Goal: Information Seeking & Learning: Check status

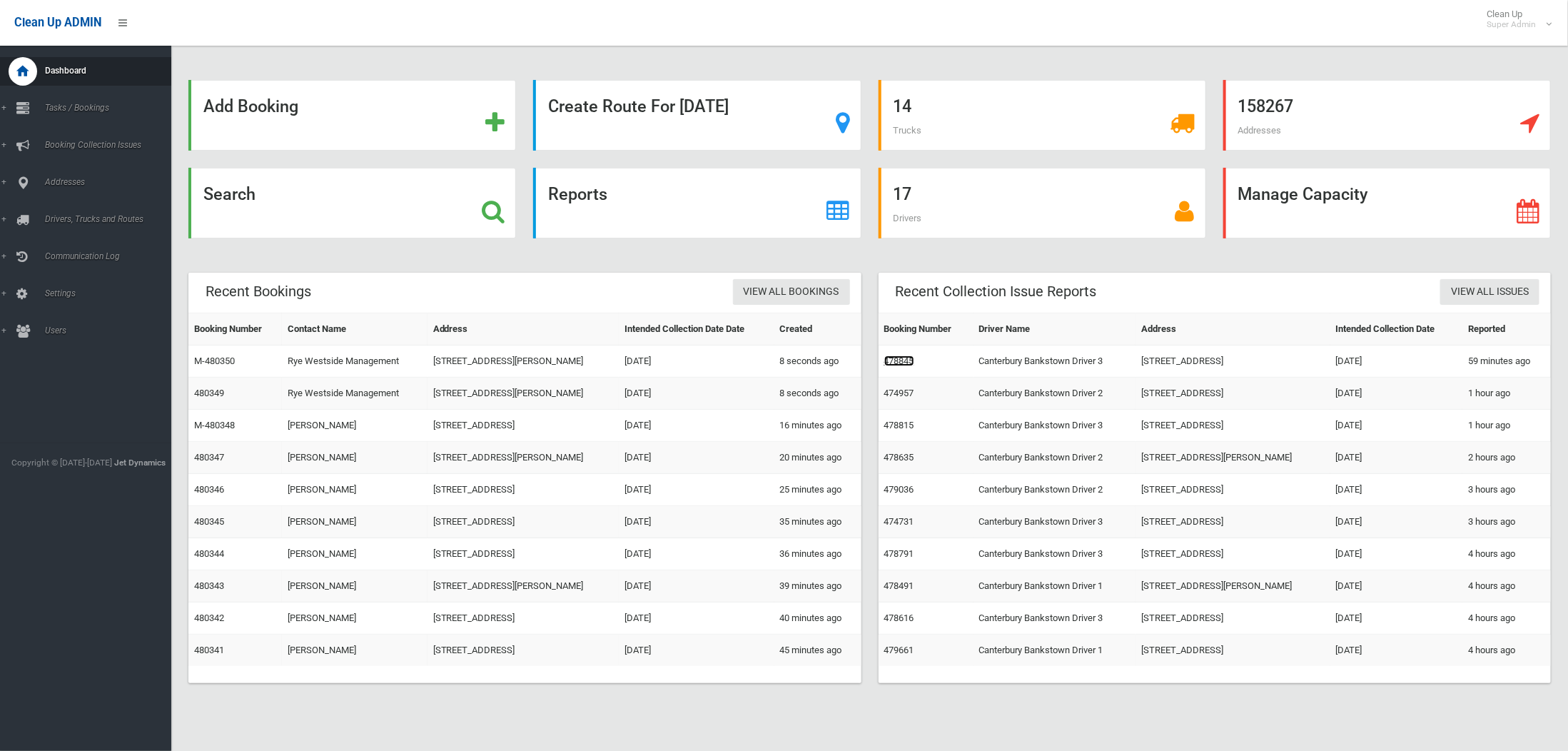
click at [905, 360] on link "478845" at bounding box center [899, 360] width 30 height 11
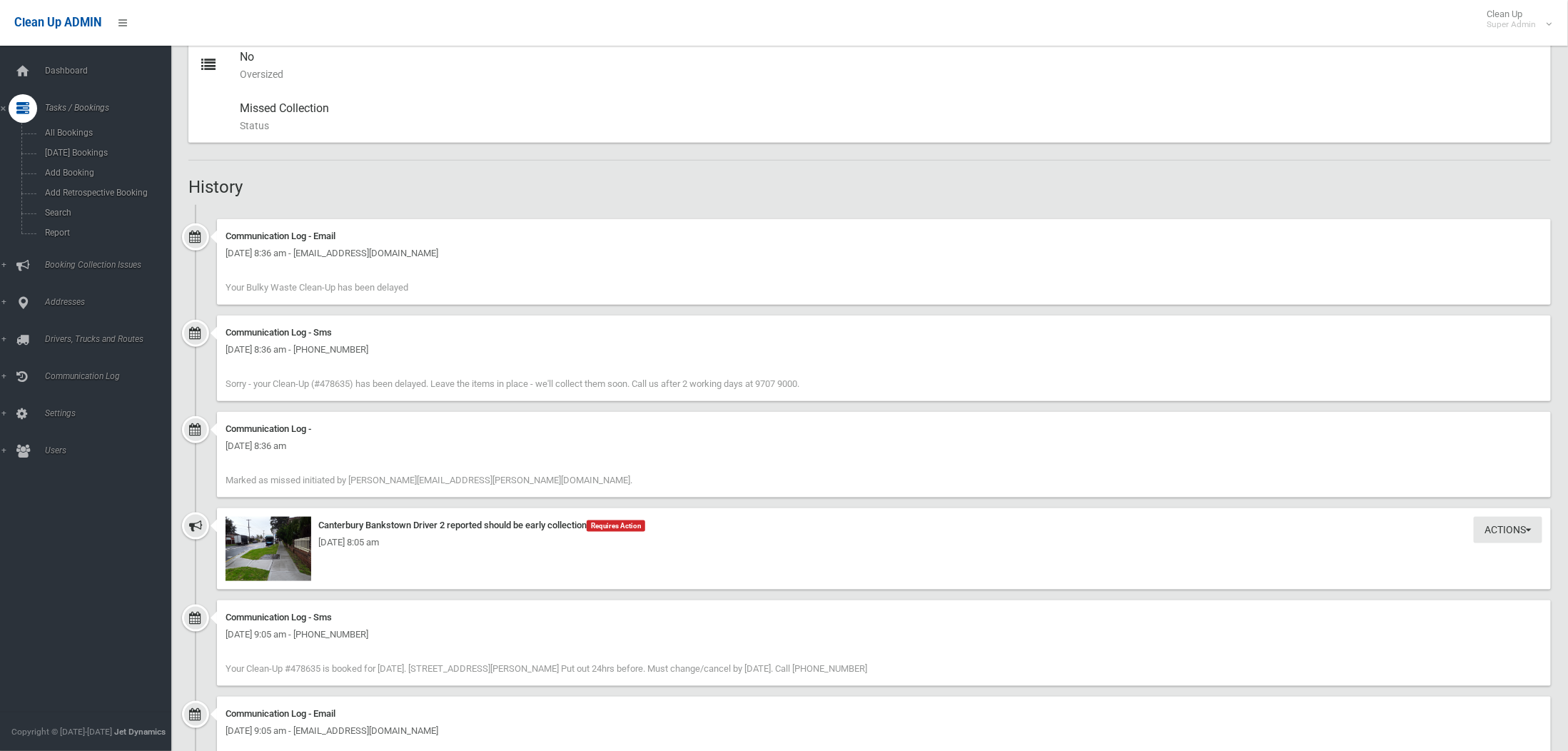
scroll to position [713, 0]
click at [261, 515] on img at bounding box center [268, 543] width 85 height 64
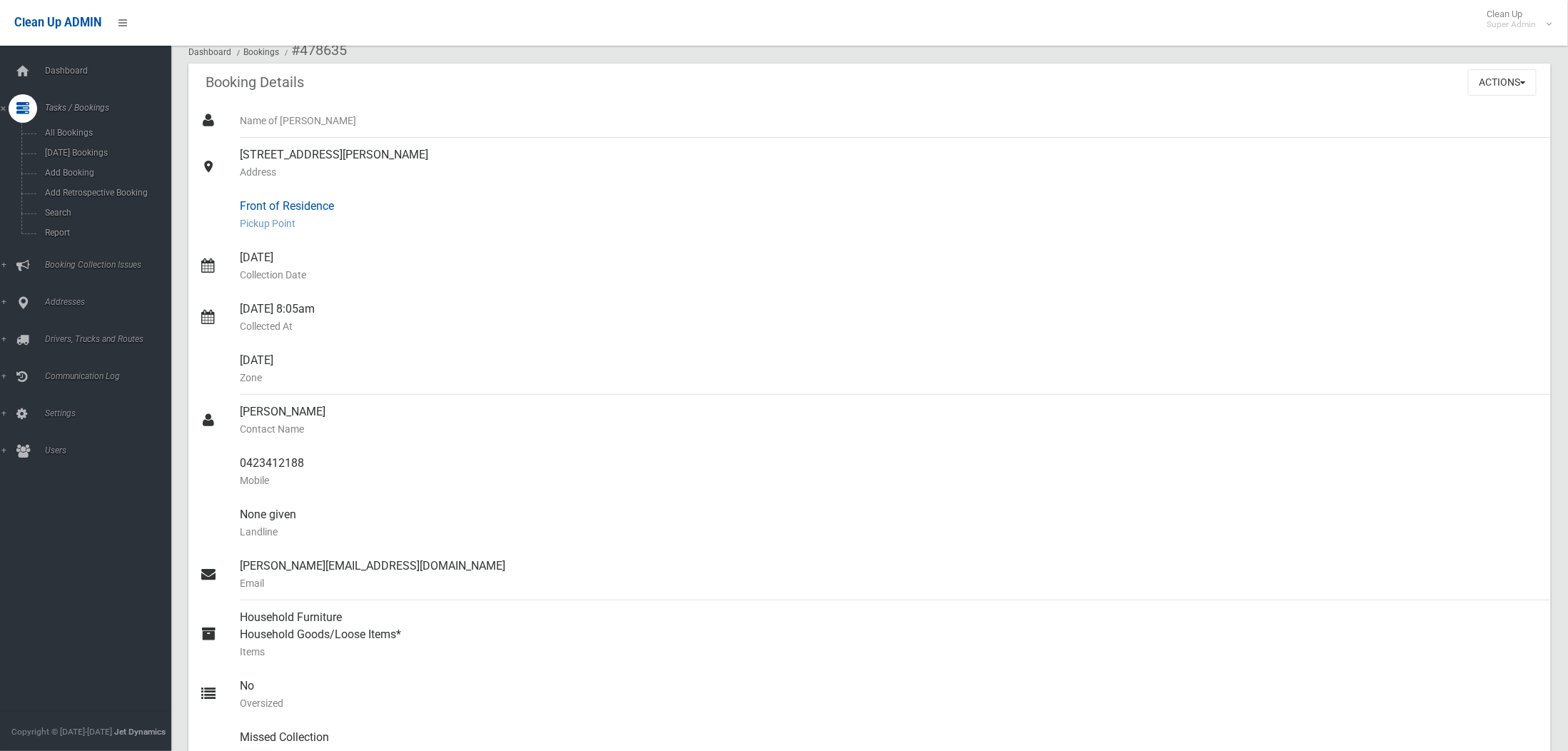
scroll to position [0, 0]
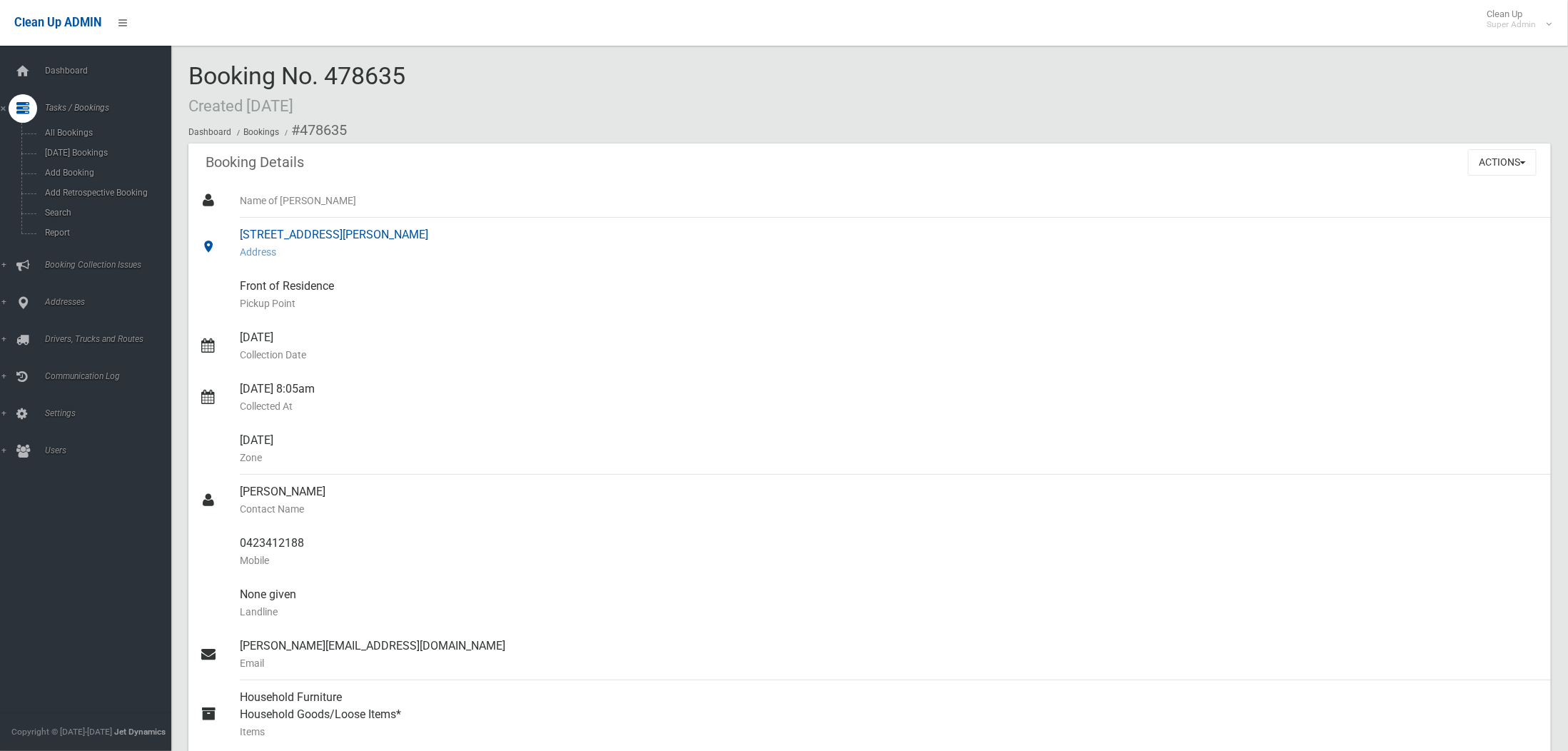
drag, startPoint x: 243, startPoint y: 239, endPoint x: 318, endPoint y: 229, distance: 75.7
click at [318, 229] on div "146 Doyle Road, PADSTOW NSW 2211 Address" at bounding box center [889, 243] width 1300 height 51
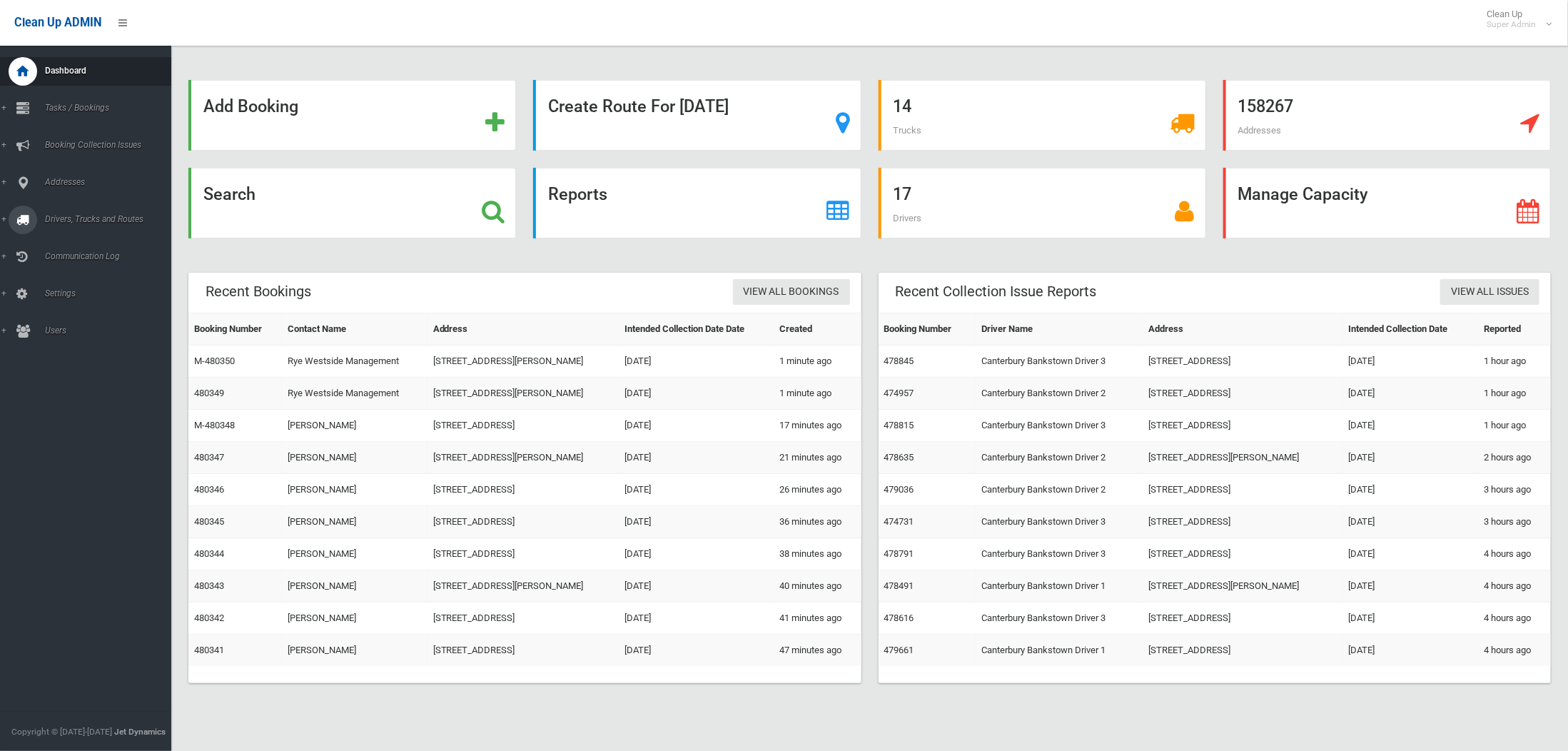
click at [55, 214] on span "Drivers, Trucks and Routes" at bounding box center [113, 218] width 144 height 10
click at [56, 301] on span "Routes" at bounding box center [107, 304] width 132 height 10
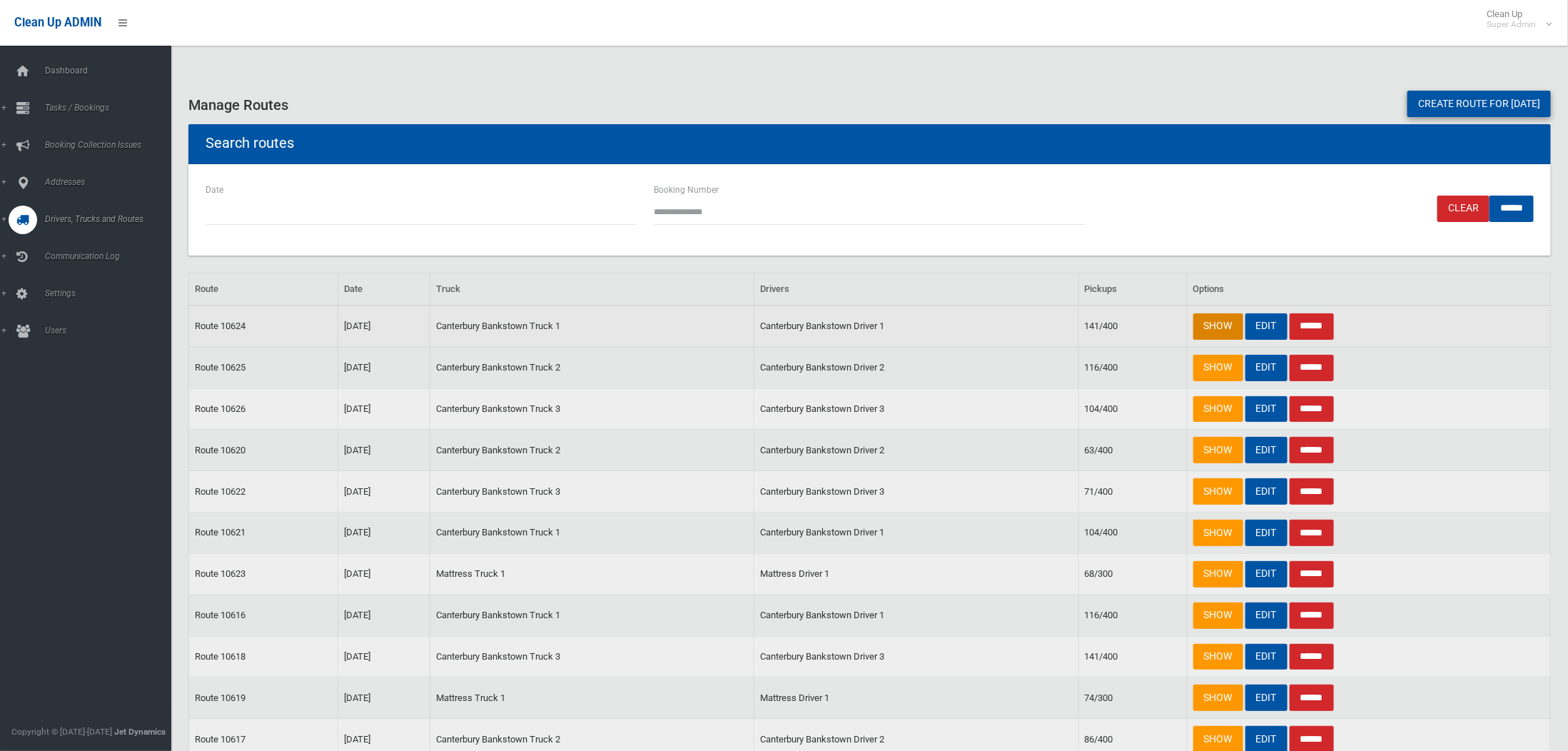
click at [1208, 322] on link "SHOW" at bounding box center [1218, 326] width 50 height 26
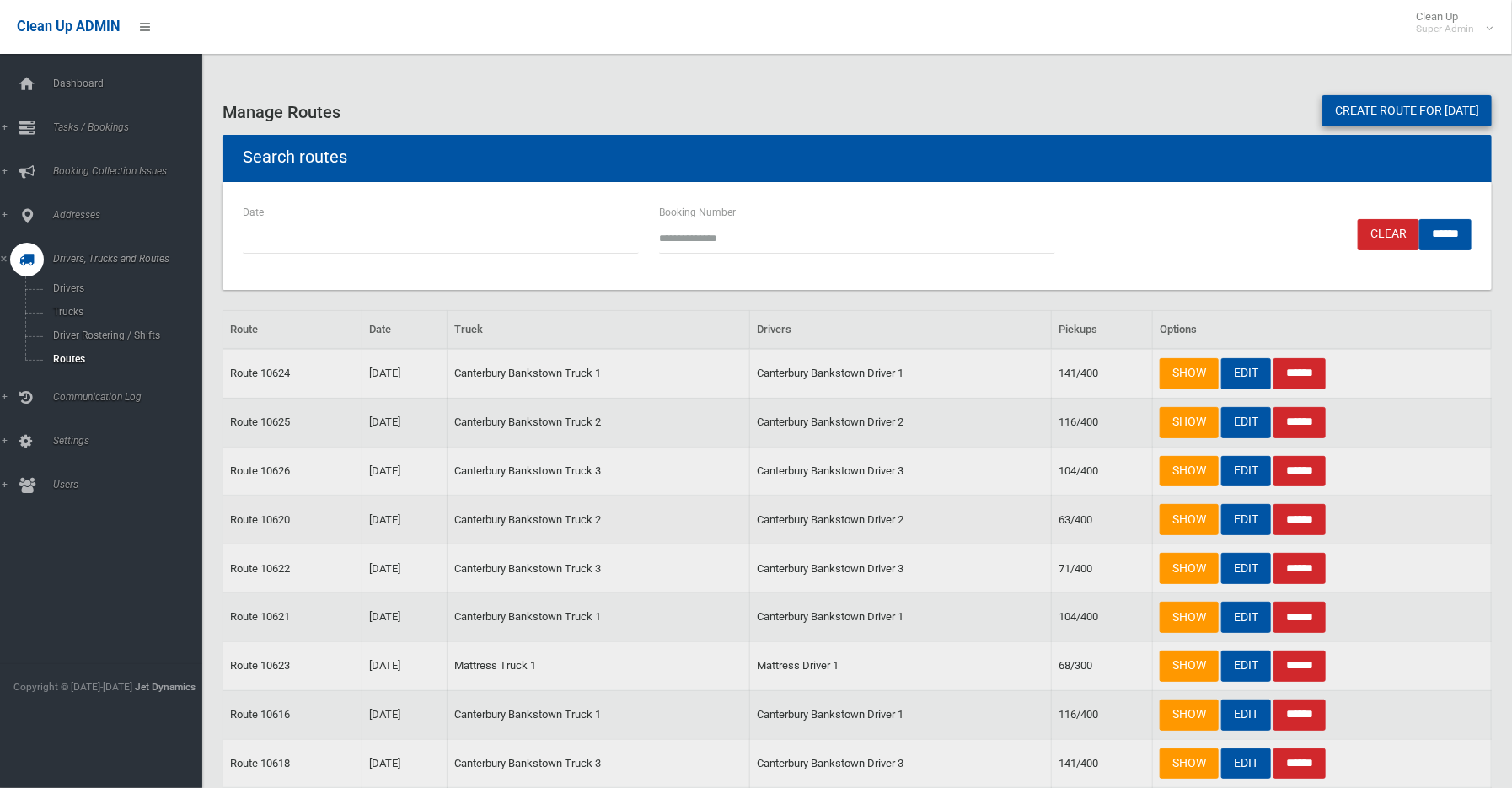
scroll to position [94, 0]
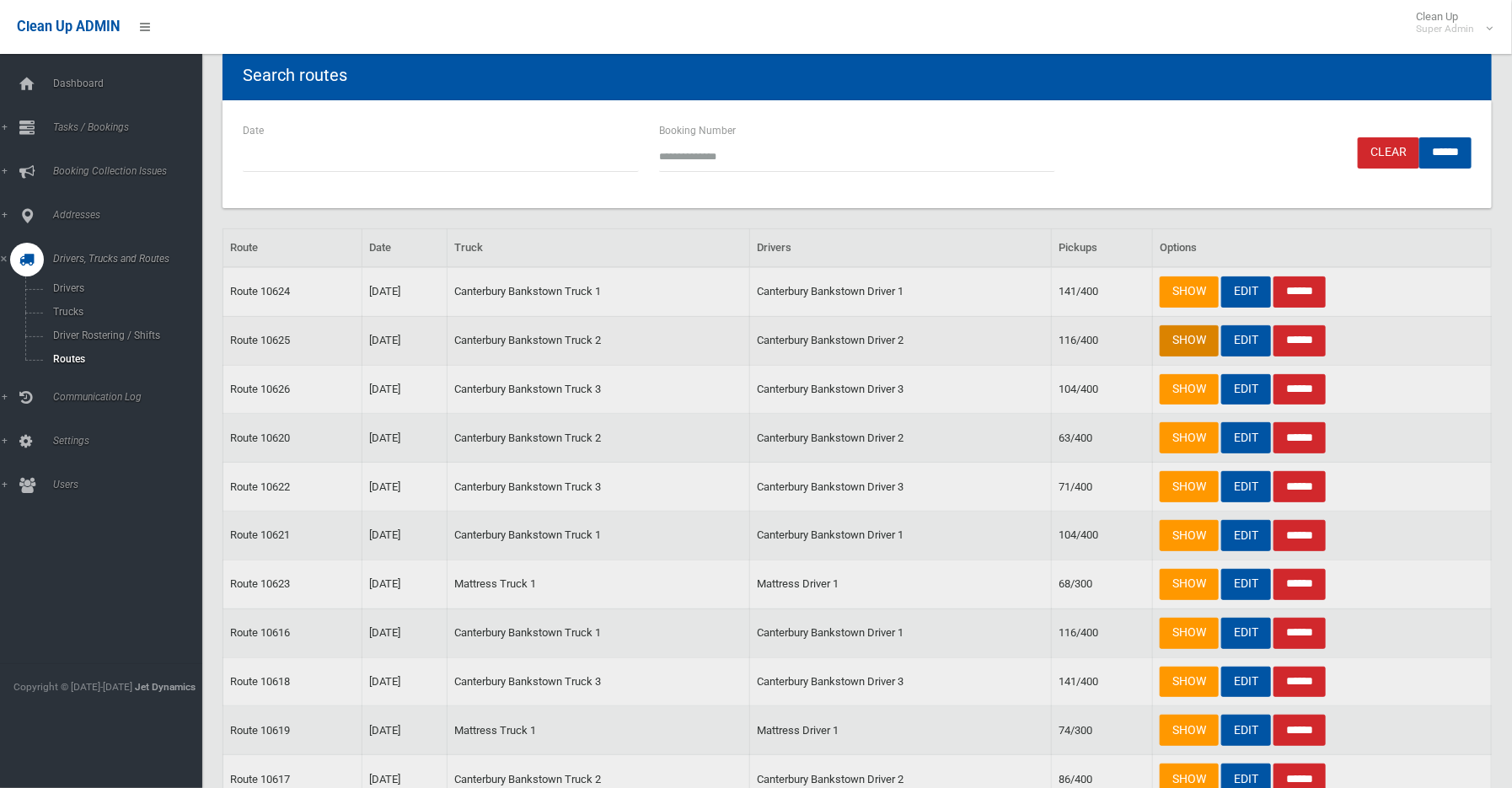
click at [1187, 339] on link "SHOW" at bounding box center [1190, 341] width 59 height 31
click at [1176, 433] on link "SHOW" at bounding box center [1190, 437] width 59 height 31
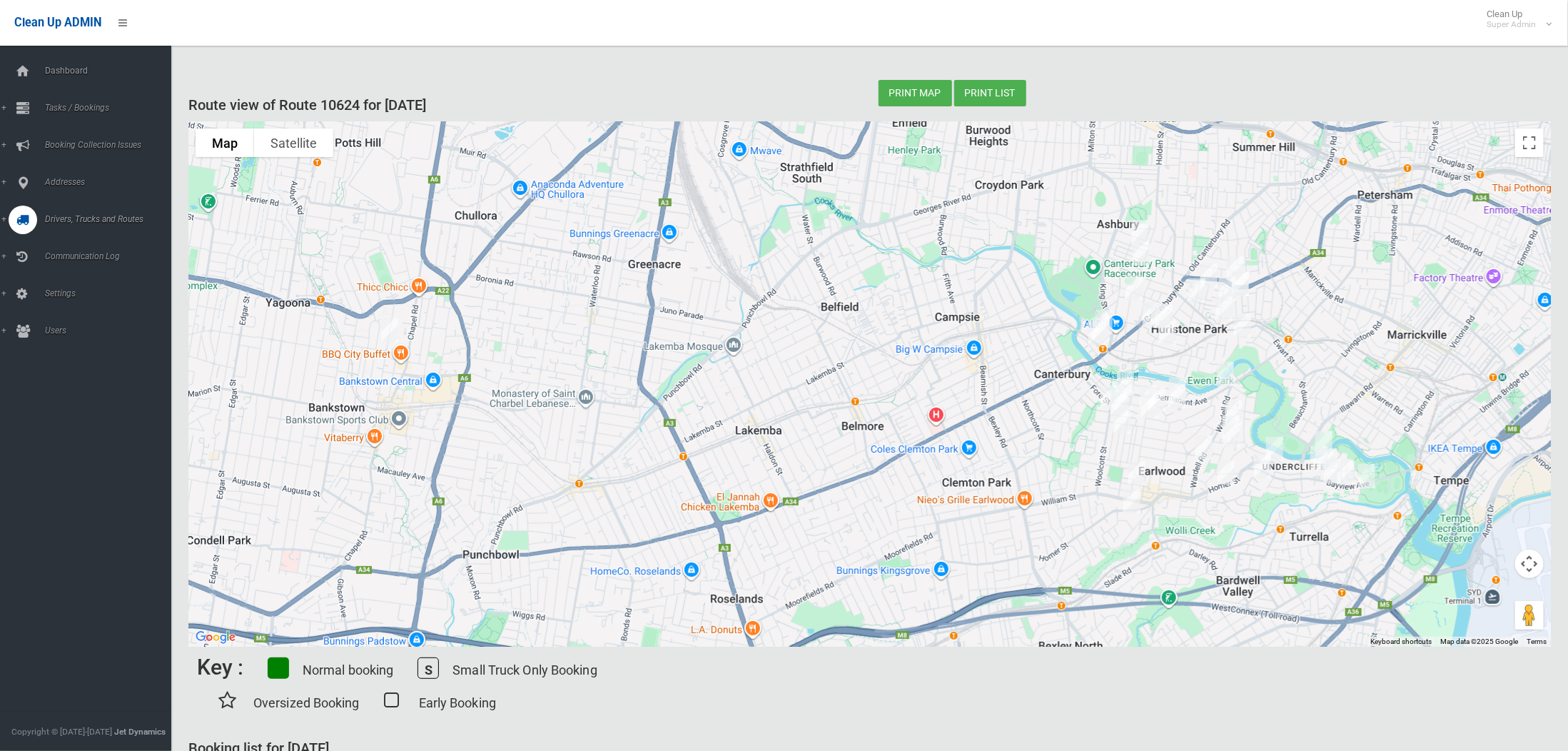
click at [1237, 261] on img "578 New Canterbury Road, HURLSTONE PARK NSW 2193" at bounding box center [1236, 268] width 29 height 36
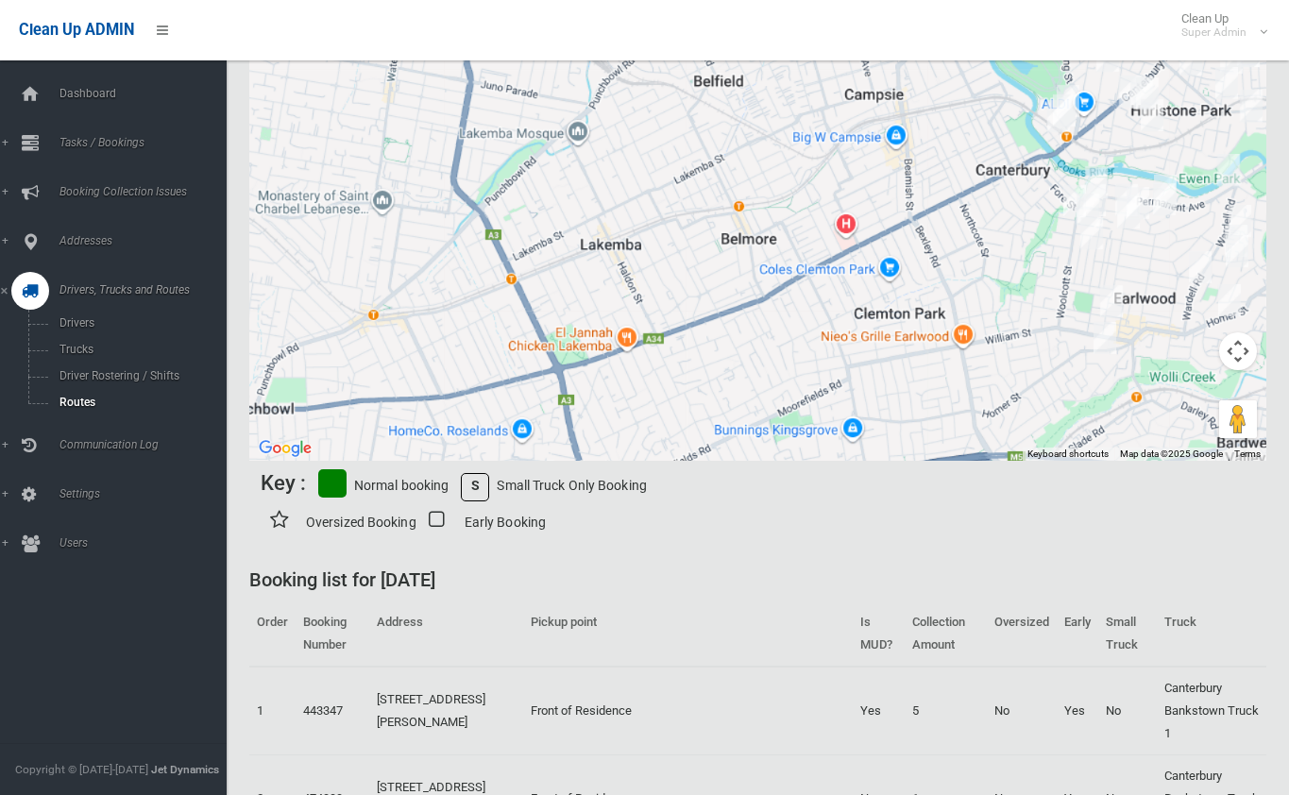
scroll to position [350, 0]
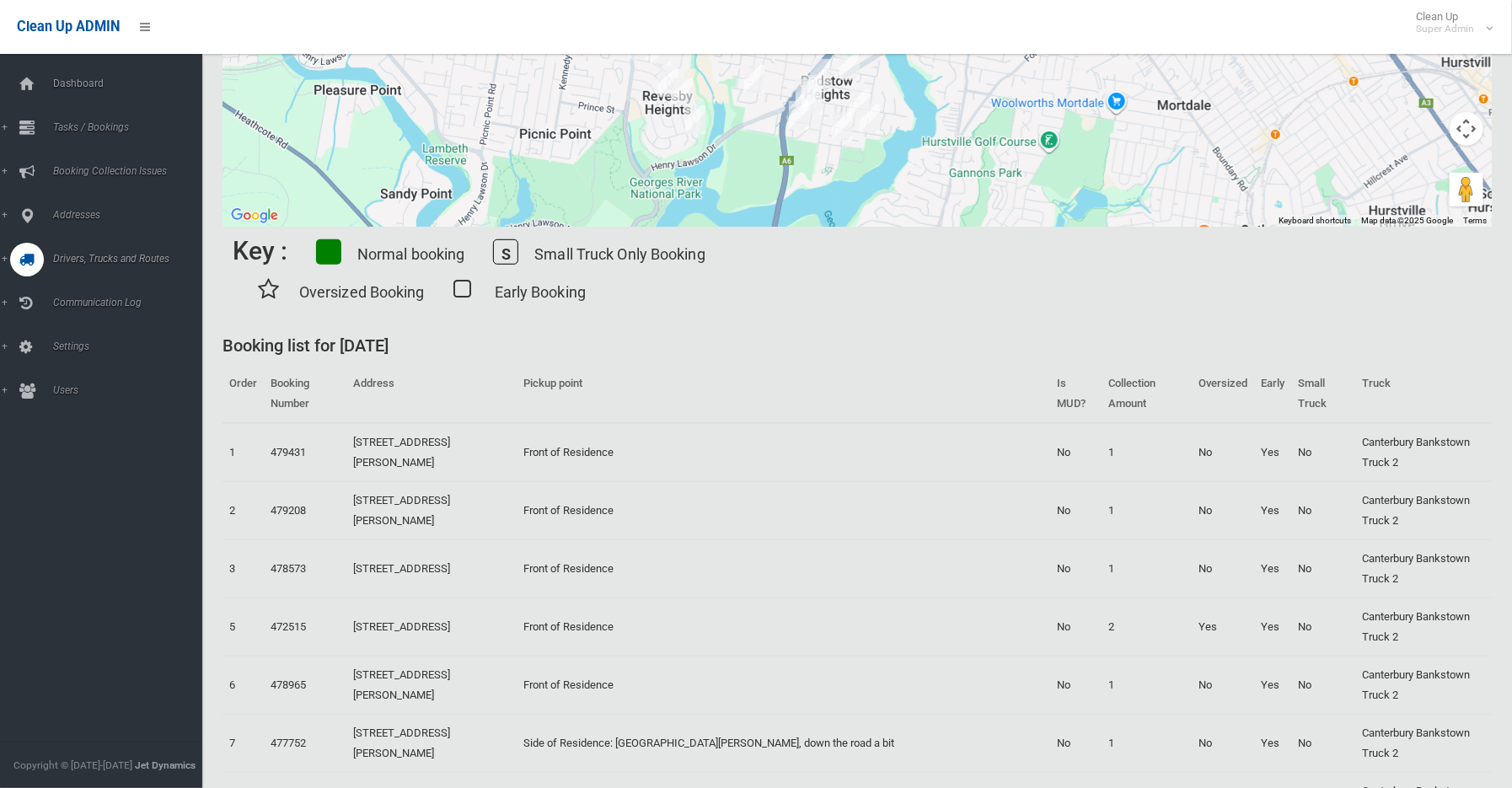
scroll to position [468, 0]
click at [1430, 267] on div "Key : Normal booking S Small Truck Only Booking Oversized Booking Early Booking" at bounding box center [858, 272] width 1250 height 89
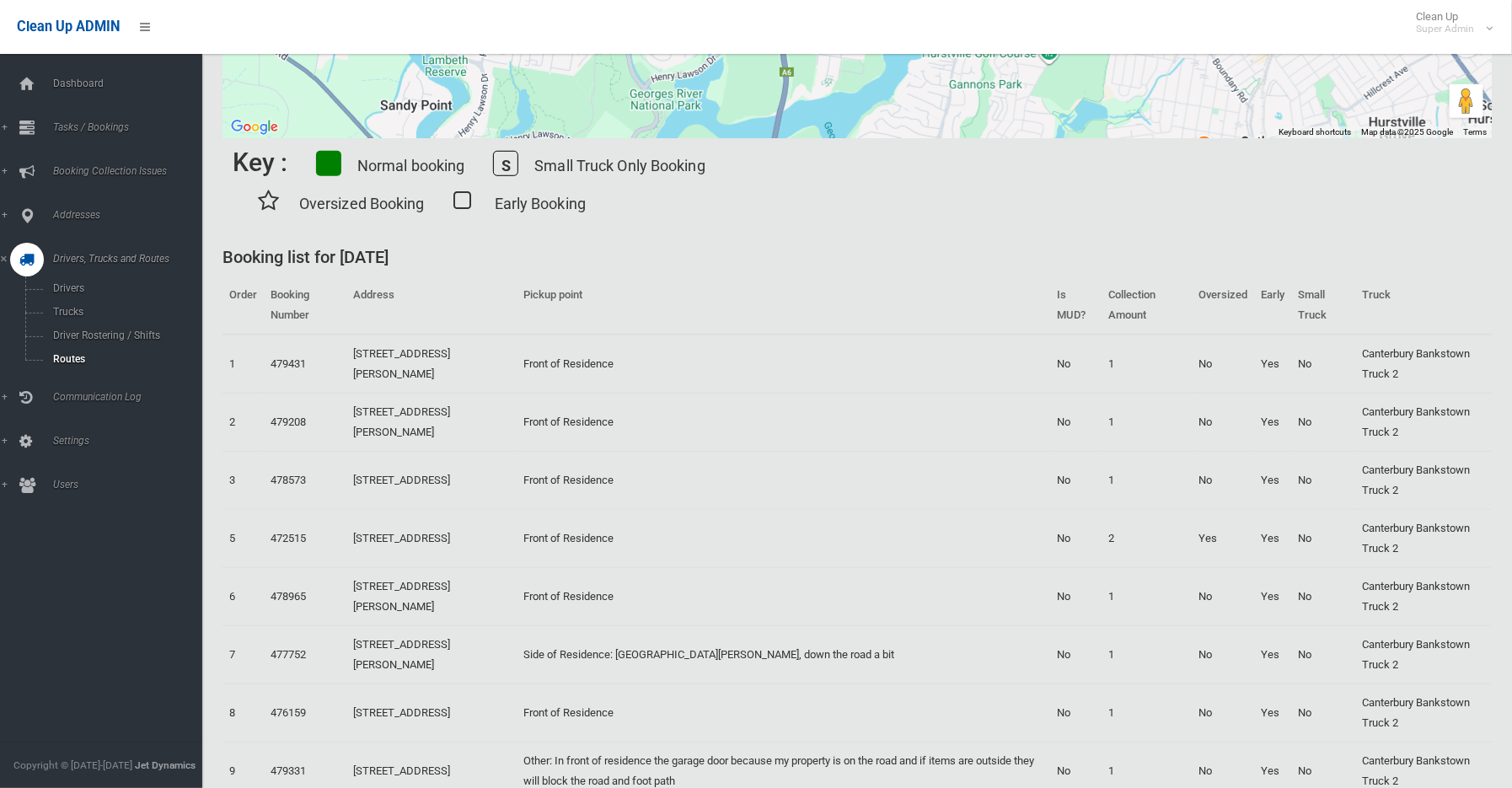
scroll to position [561, 0]
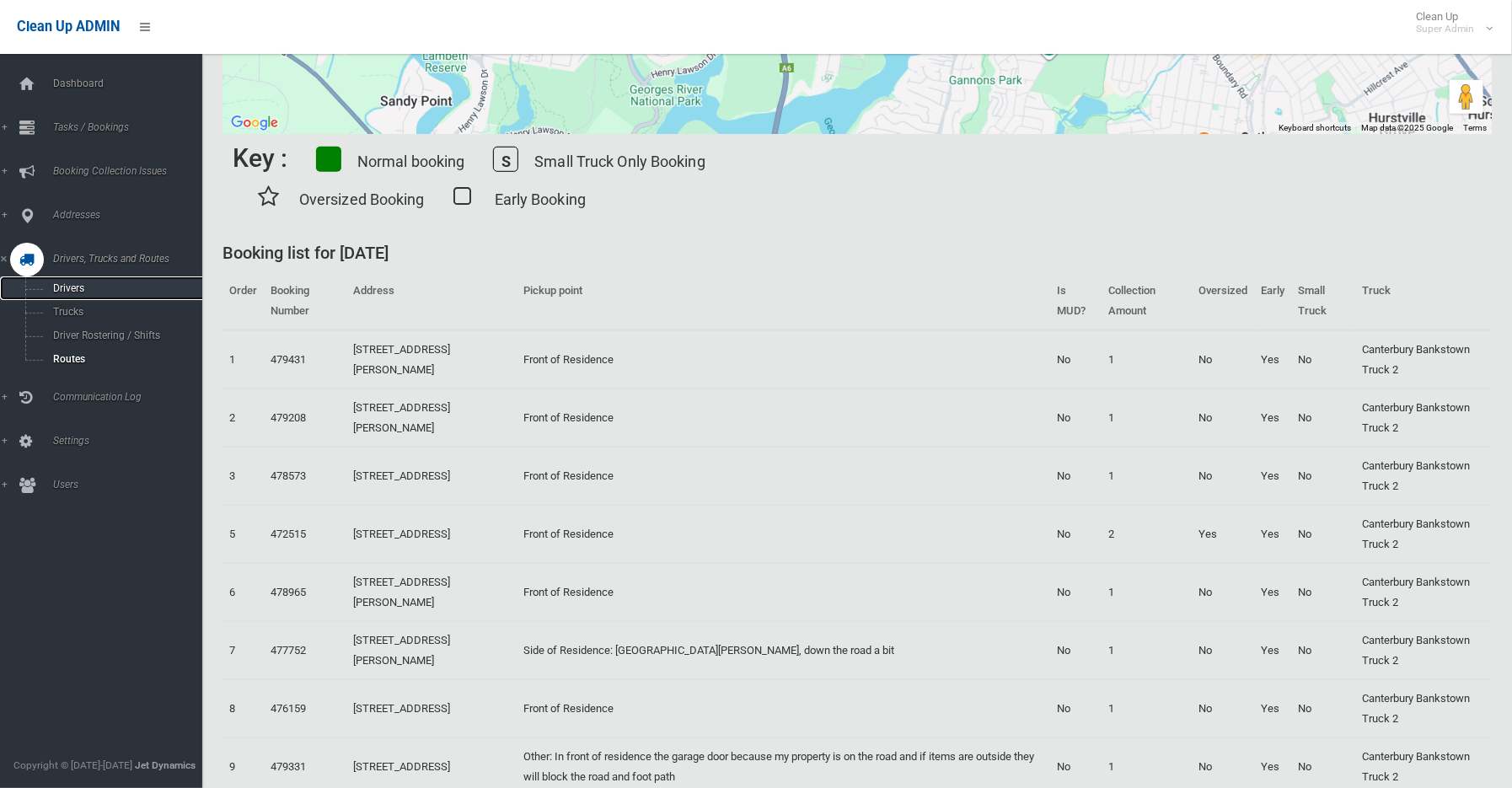
click at [61, 278] on link "Drivers" at bounding box center [108, 288] width 217 height 23
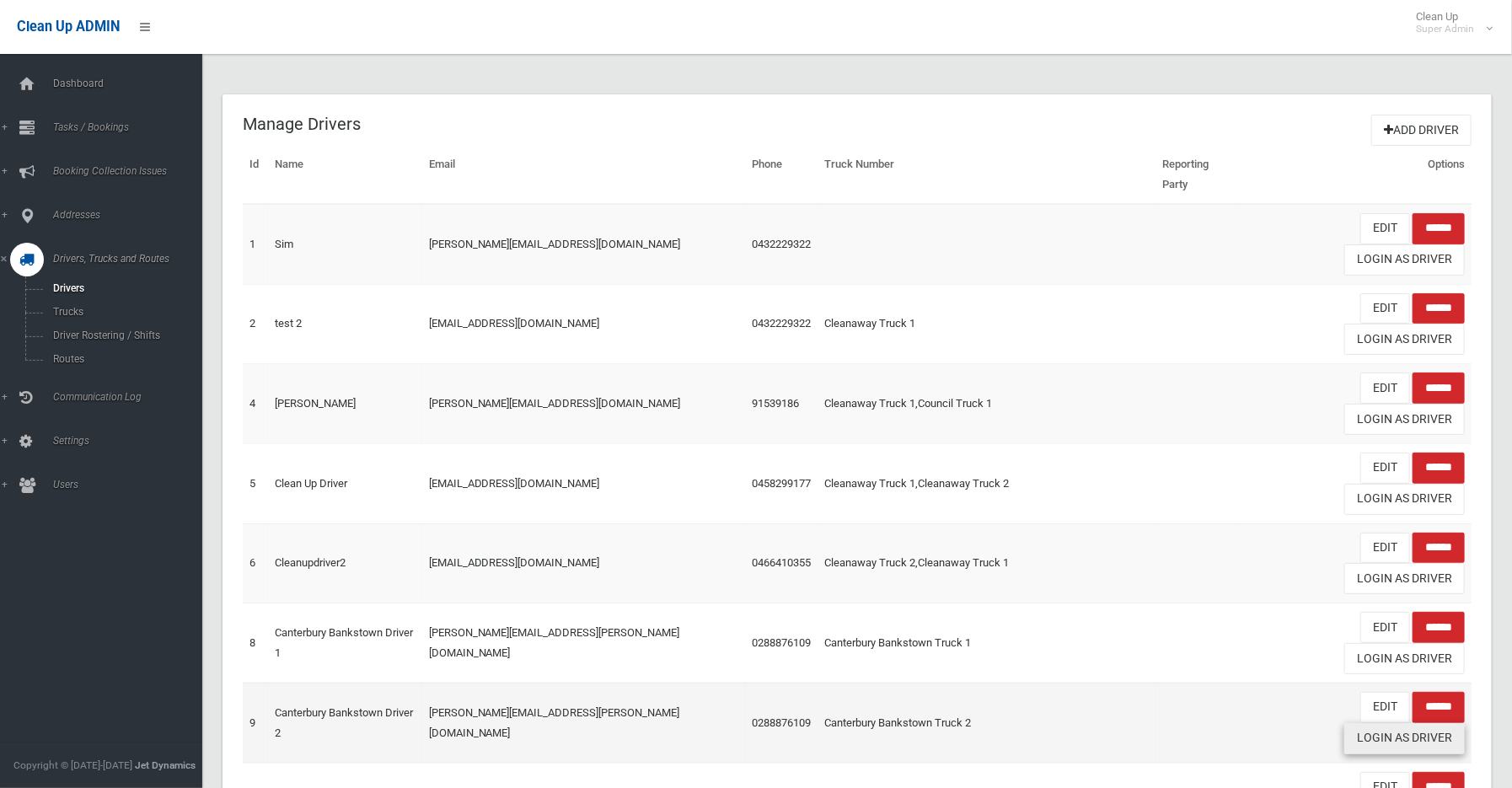
click at [1419, 723] on link "Login As Driver" at bounding box center [1404, 738] width 120 height 31
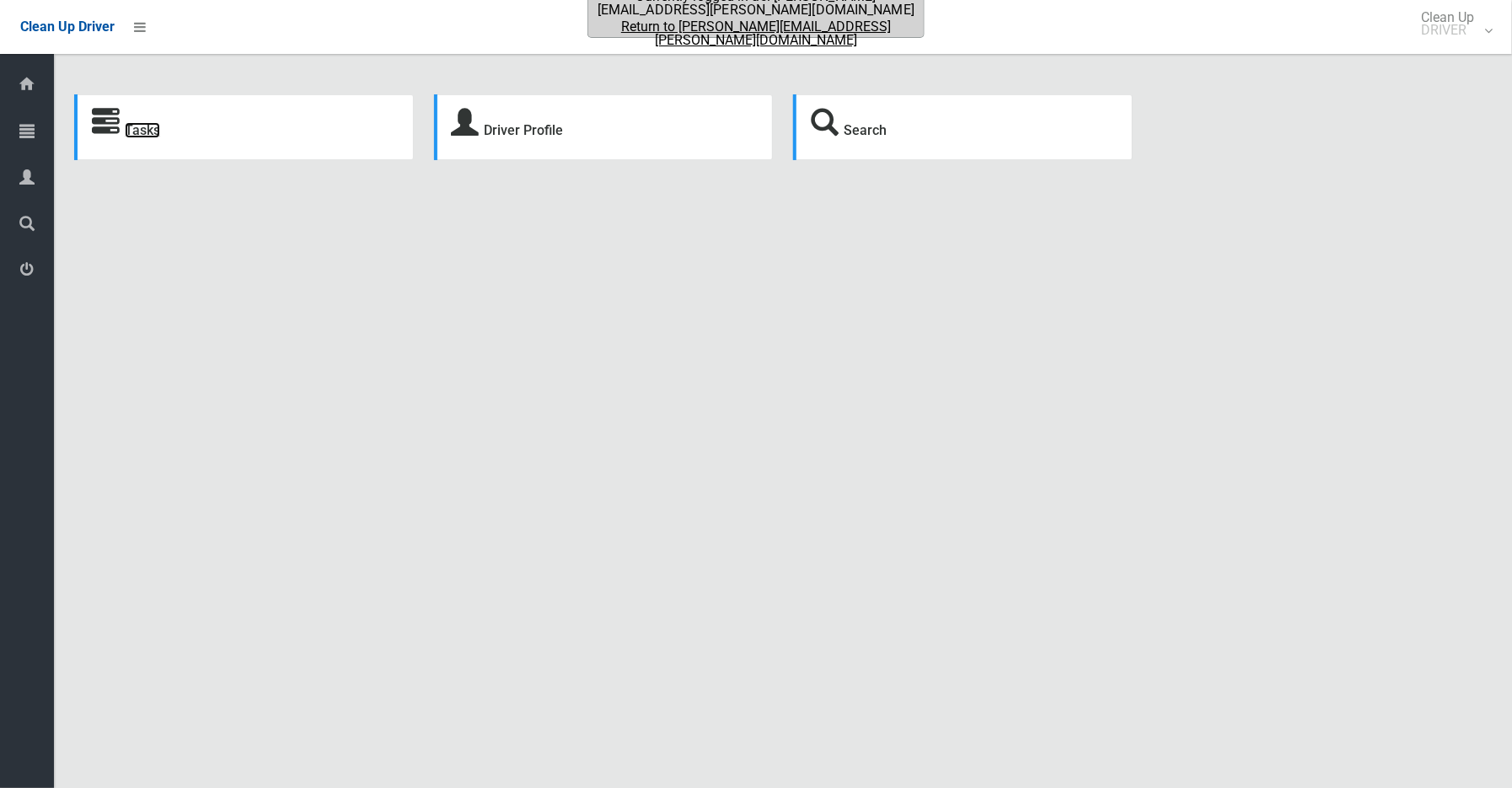
click at [159, 138] on link "Tasks" at bounding box center [143, 130] width 36 height 16
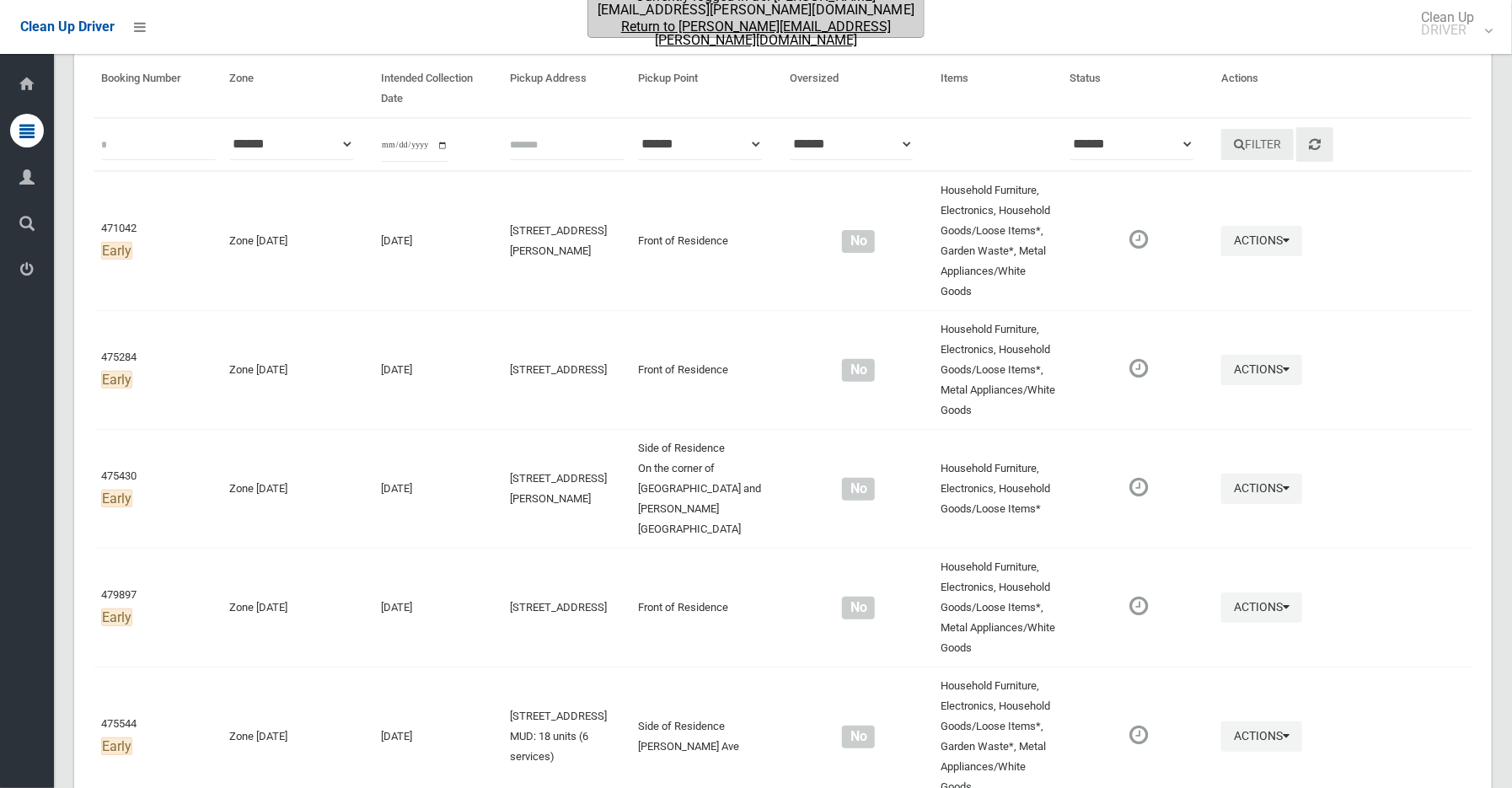
scroll to position [94, 0]
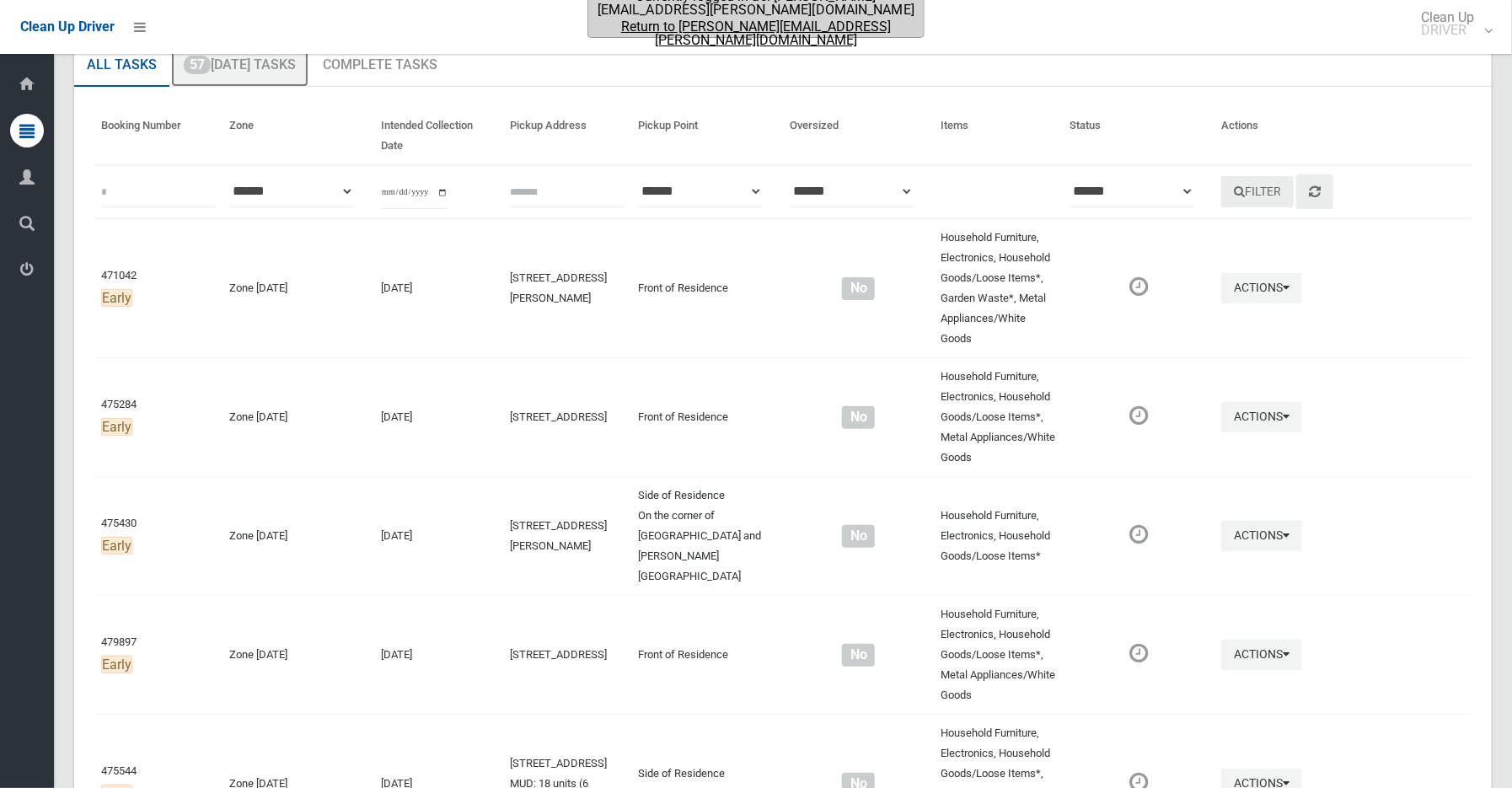
click at [240, 65] on link "57 [DATE] Tasks" at bounding box center [240, 65] width 137 height 44
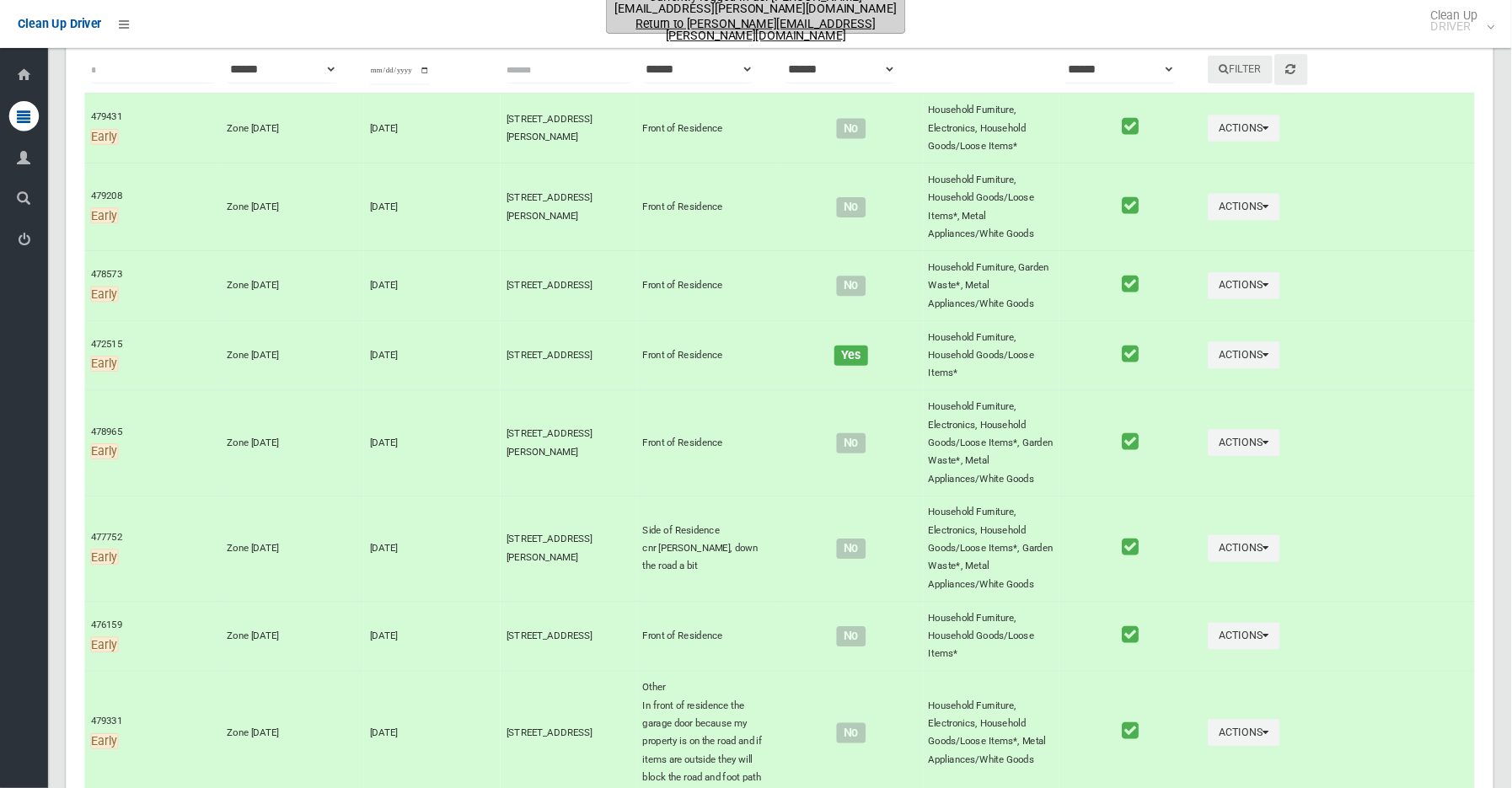
scroll to position [187, 0]
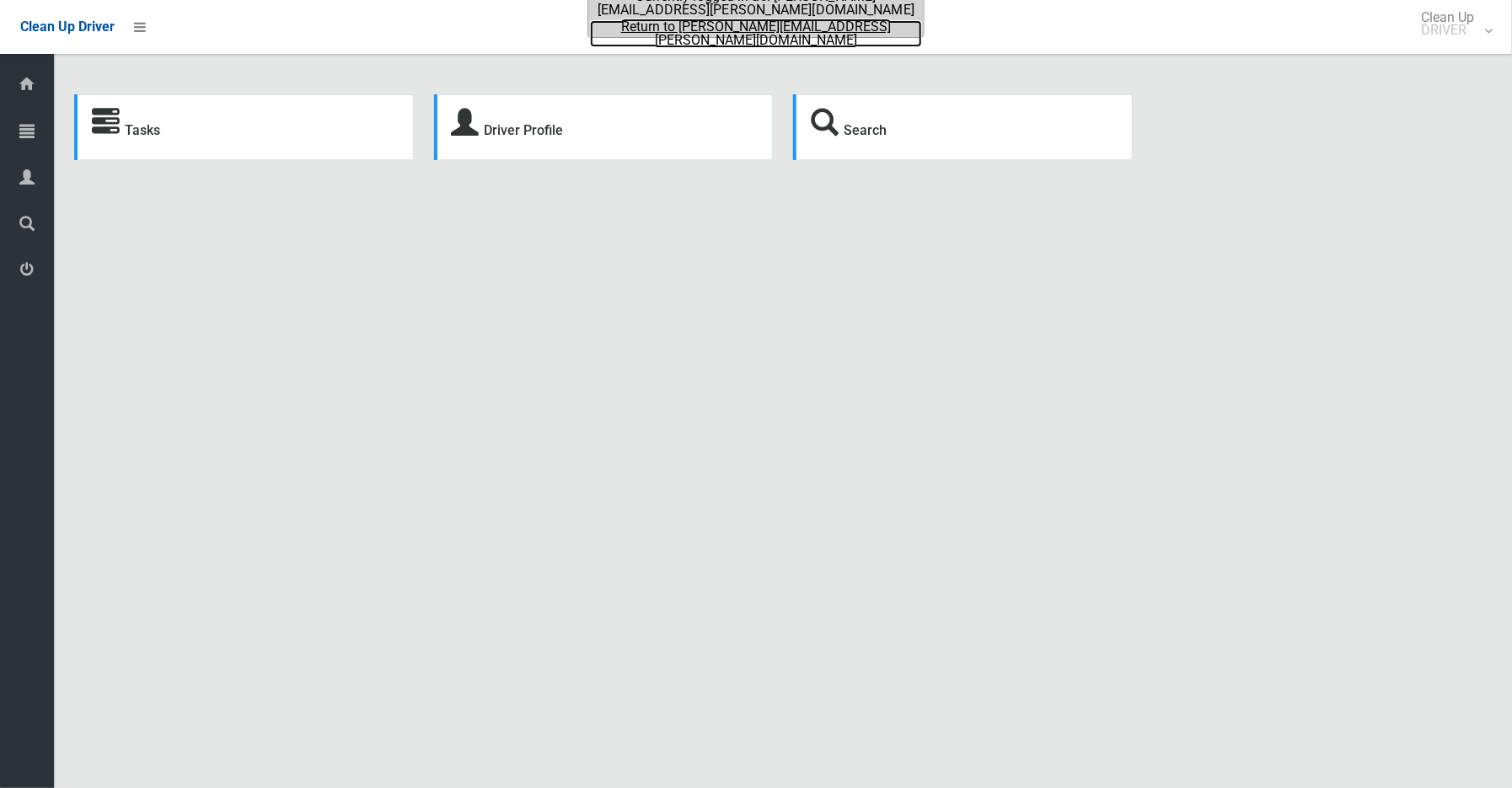
click at [731, 29] on link "Return to [PERSON_NAME][EMAIL_ADDRESS][PERSON_NAME][DOMAIN_NAME]" at bounding box center [756, 34] width 332 height 27
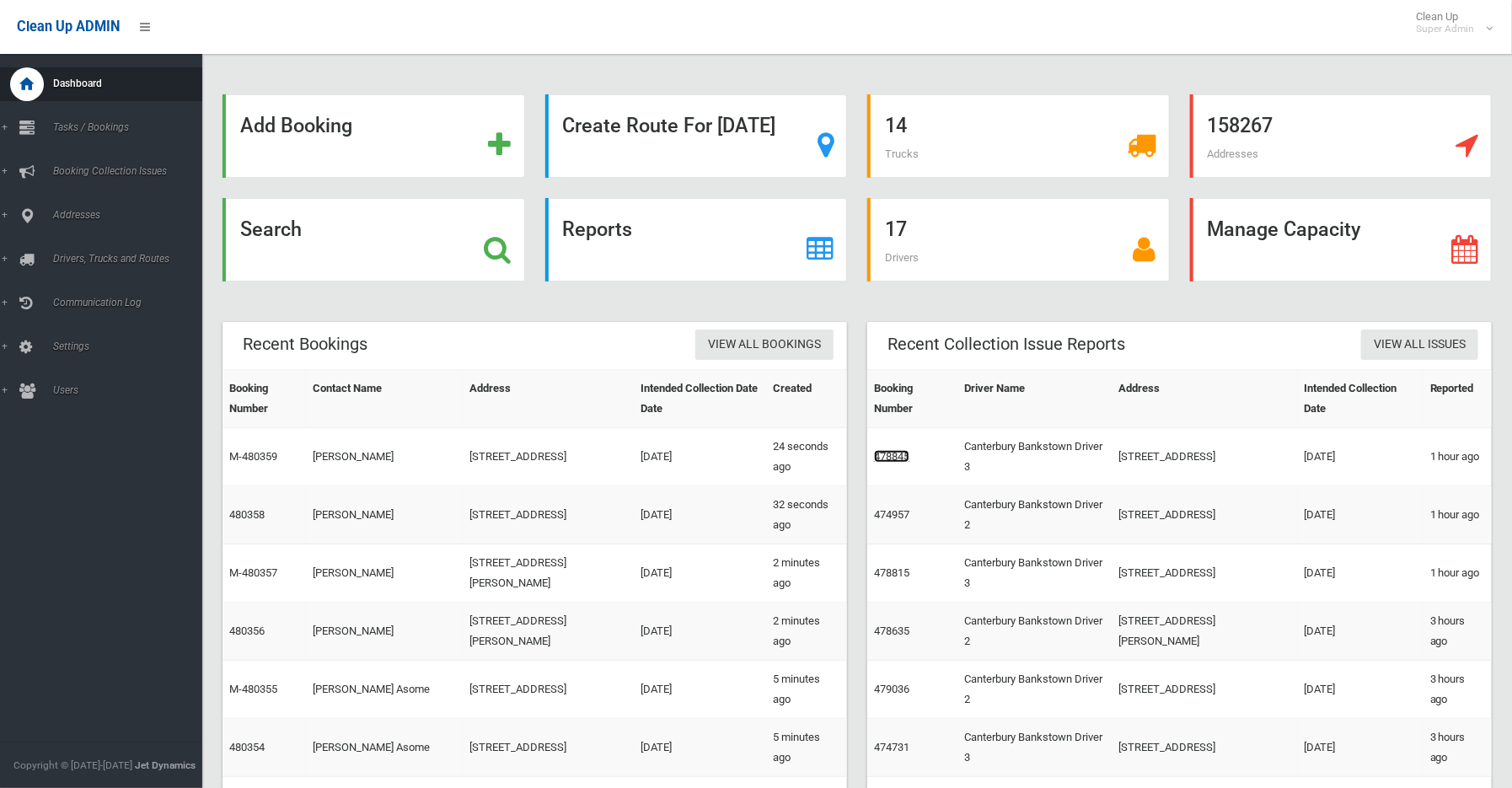
click at [885, 455] on link "478845" at bounding box center [892, 456] width 36 height 12
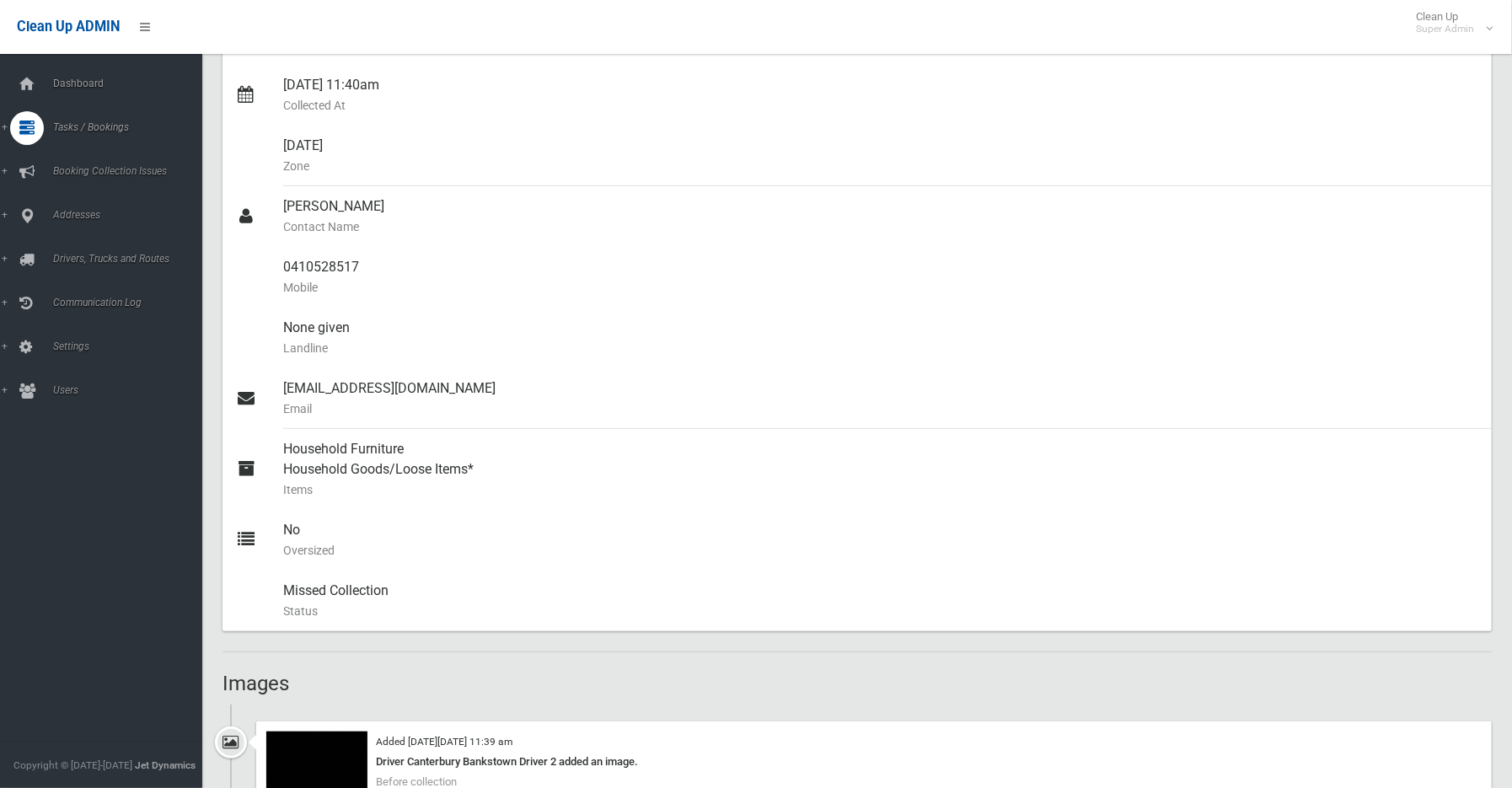
scroll to position [936, 0]
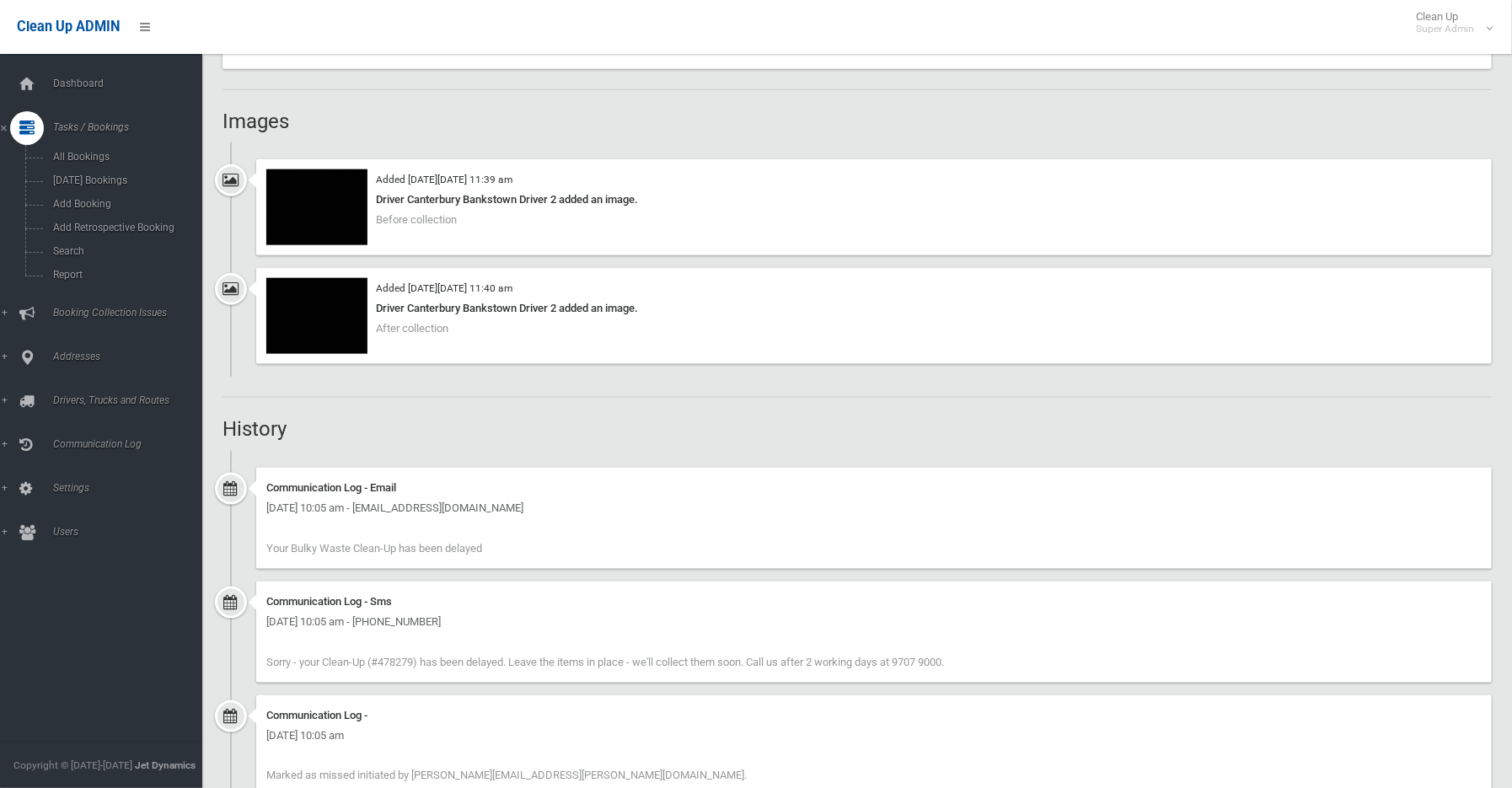
drag, startPoint x: 532, startPoint y: 288, endPoint x: 630, endPoint y: 274, distance: 99.0
click at [630, 274] on div "Added on Wed 20th August, 2025 at 11:40 am Driver Canterbury Bankstown Driver 2…" at bounding box center [874, 316] width 1236 height 96
click at [338, 499] on div "Communication Log - Email Thursday 21st August 2025 - 10:05 am - kerriannspanko…" at bounding box center [874, 518] width 1236 height 101
click at [311, 569] on div "Communication Log - Email Thursday 21st August 2025 - 10:05 am - kerriannspanko…" at bounding box center [857, 525] width 1269 height 114
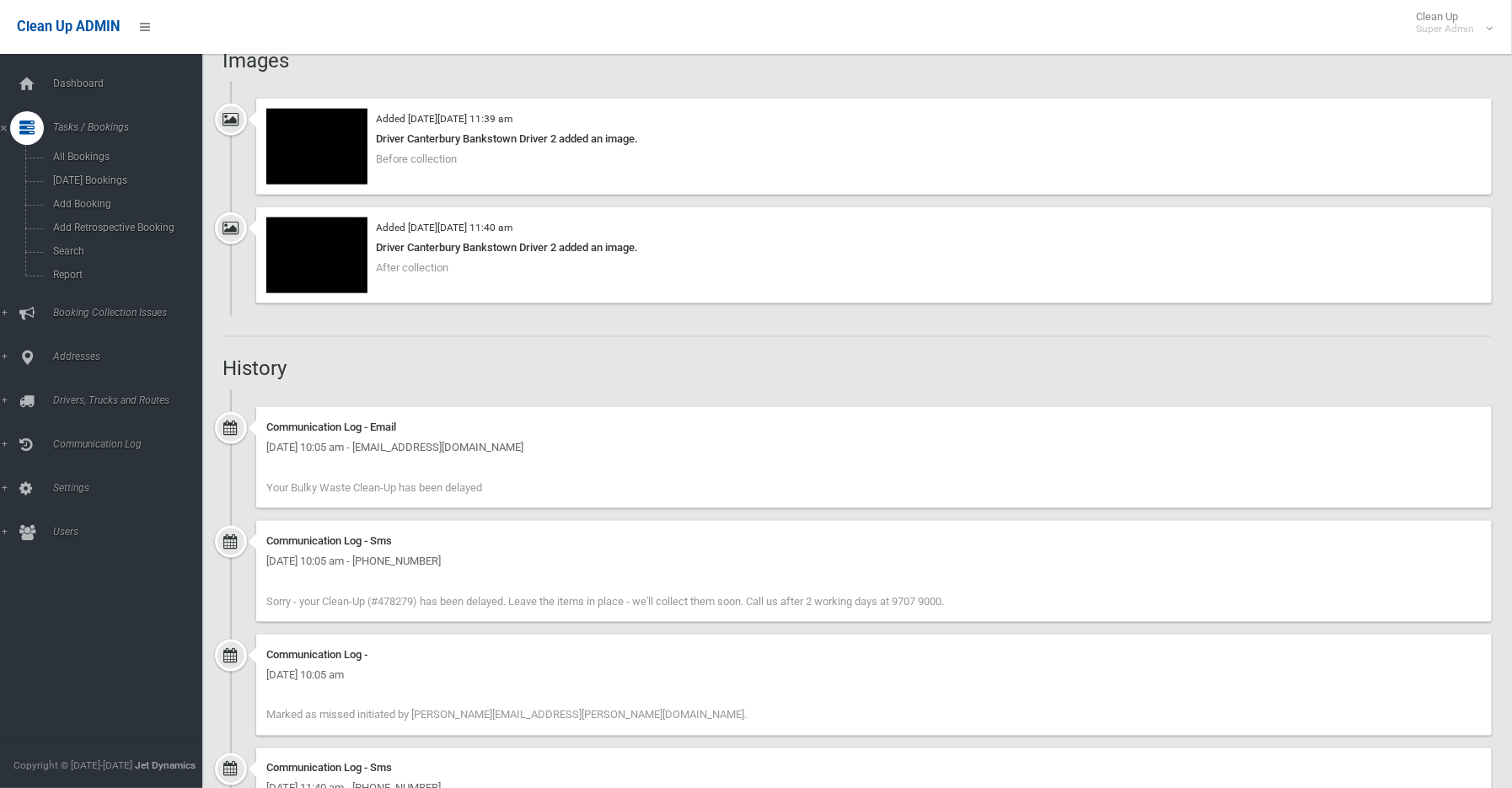
scroll to position [1030, 0]
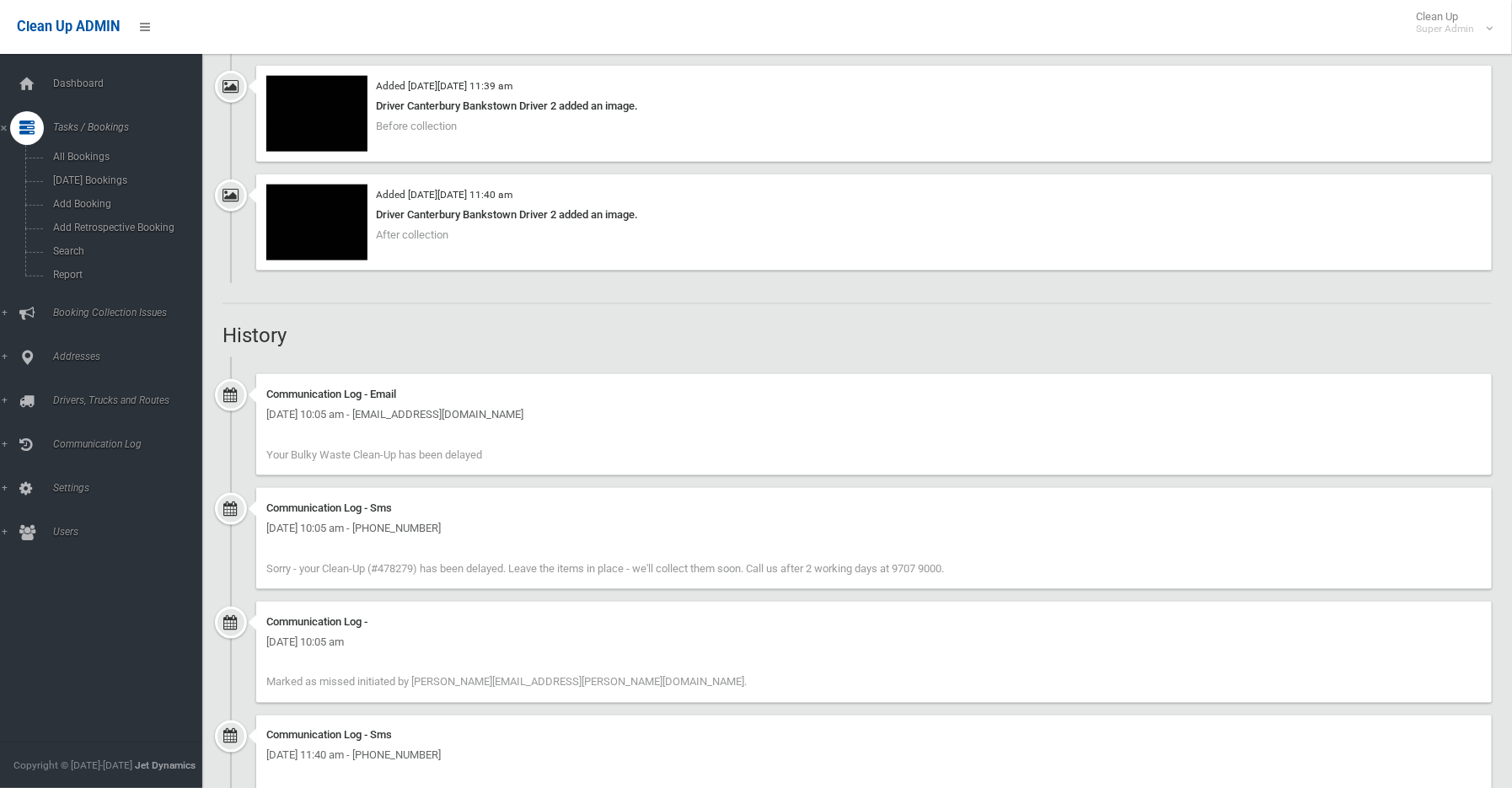
drag, startPoint x: 403, startPoint y: 411, endPoint x: 515, endPoint y: 418, distance: 112.2
click at [515, 418] on div "Thursday 21st August 2025 - 10:05 am - kerriannspanko@hormail.com" at bounding box center [874, 414] width 1216 height 21
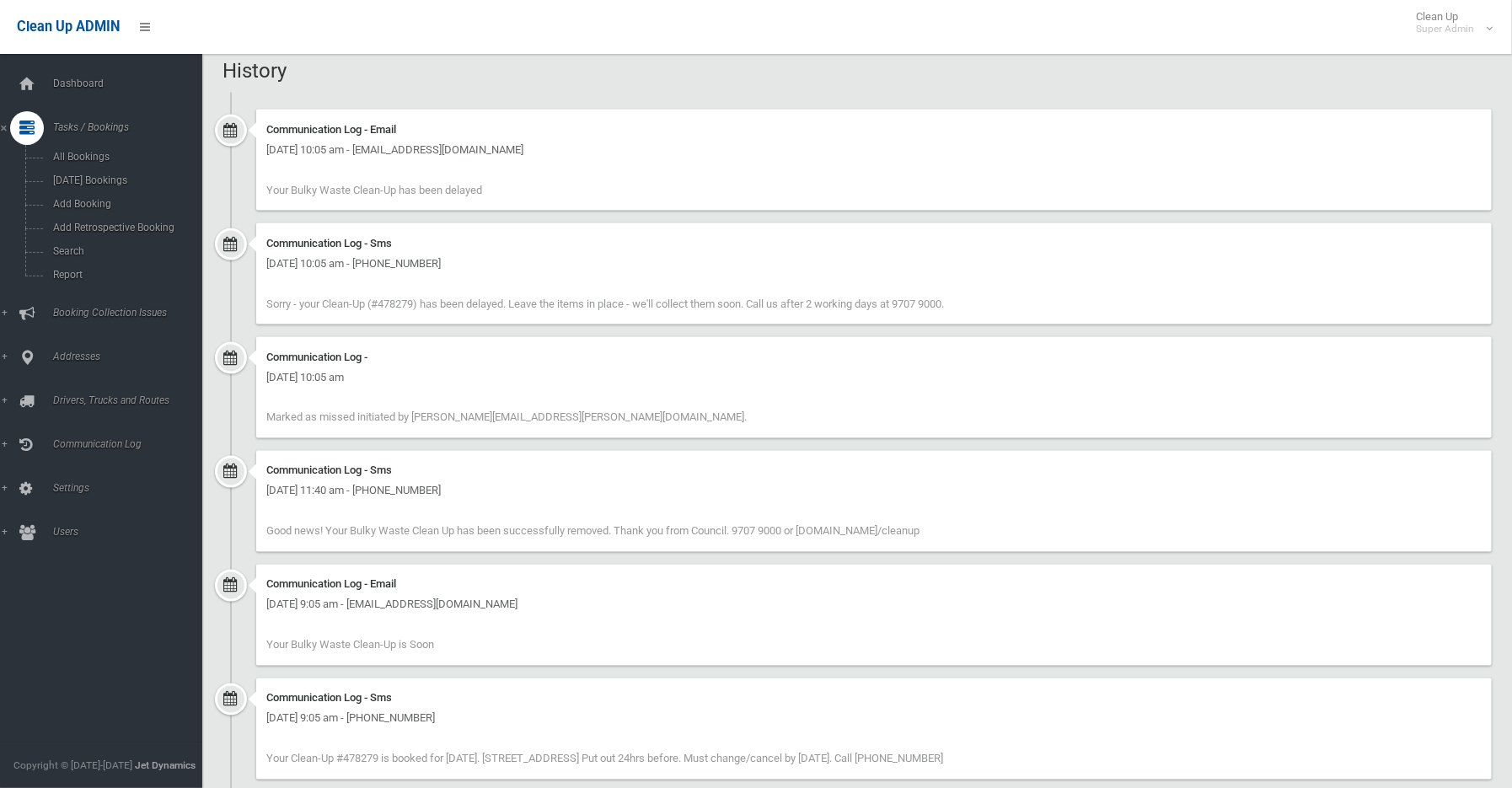
scroll to position [1311, 0]
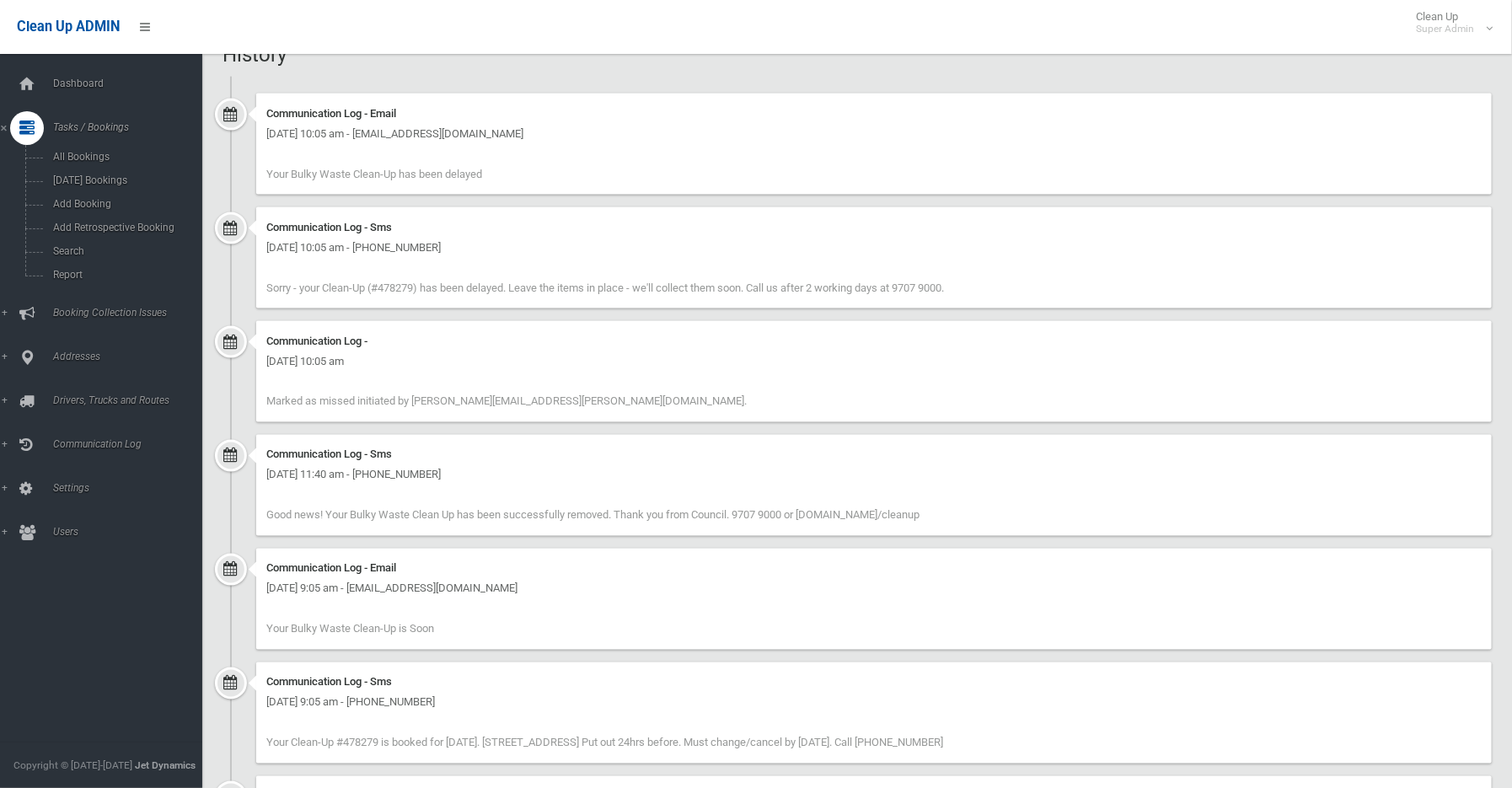
click at [328, 150] on div "Communication Log - Email Thursday 21st August 2025 - 10:05 am - kerriannspanko…" at bounding box center [874, 144] width 1236 height 101
drag, startPoint x: 268, startPoint y: 470, endPoint x: 600, endPoint y: 485, distance: 332.3
click at [544, 494] on div "Communication Log - Sms Wednesday 20th August 2025 - 11:40 am - +61410528517 Go…" at bounding box center [874, 485] width 1236 height 101
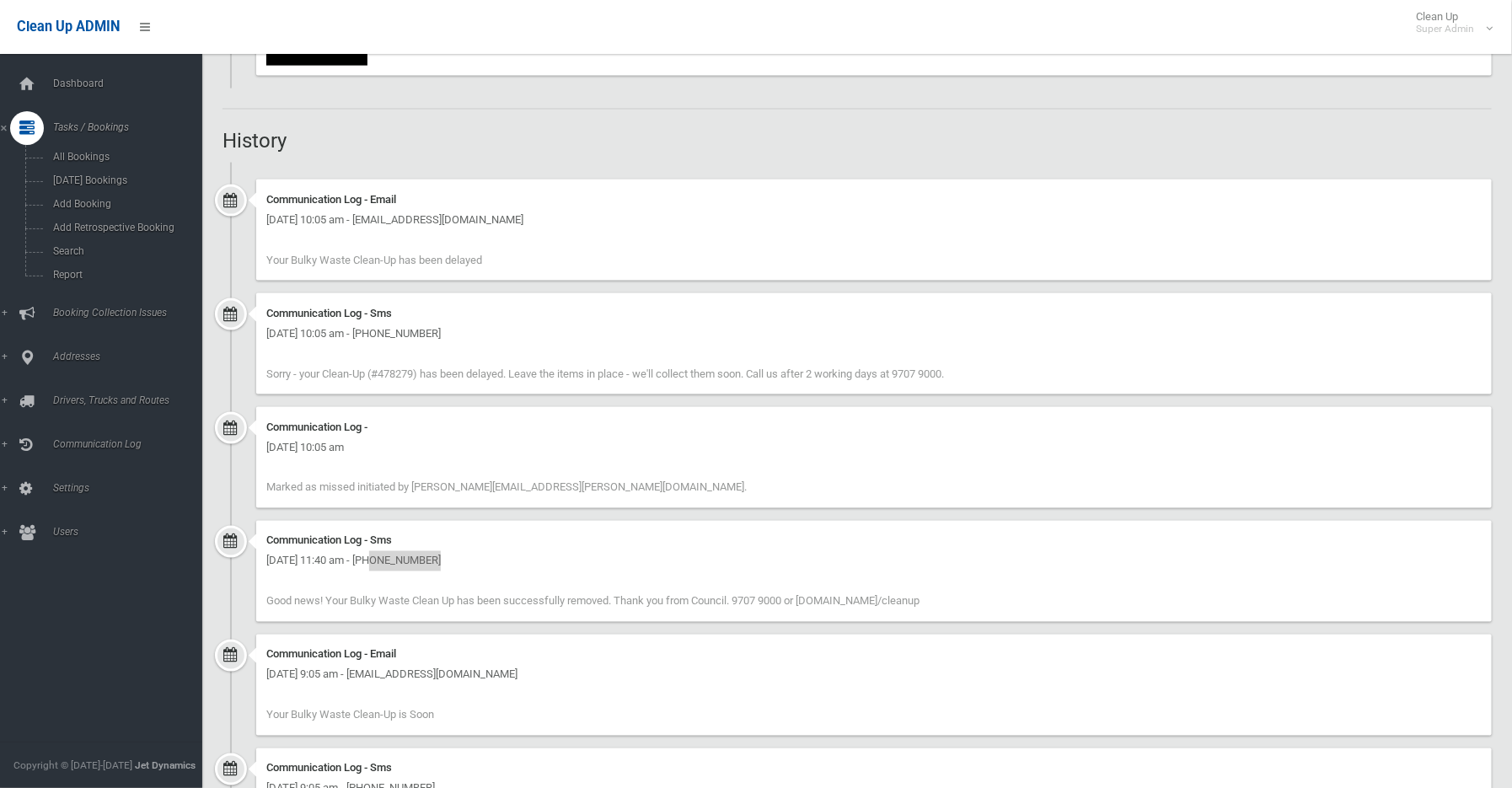
scroll to position [1217, 0]
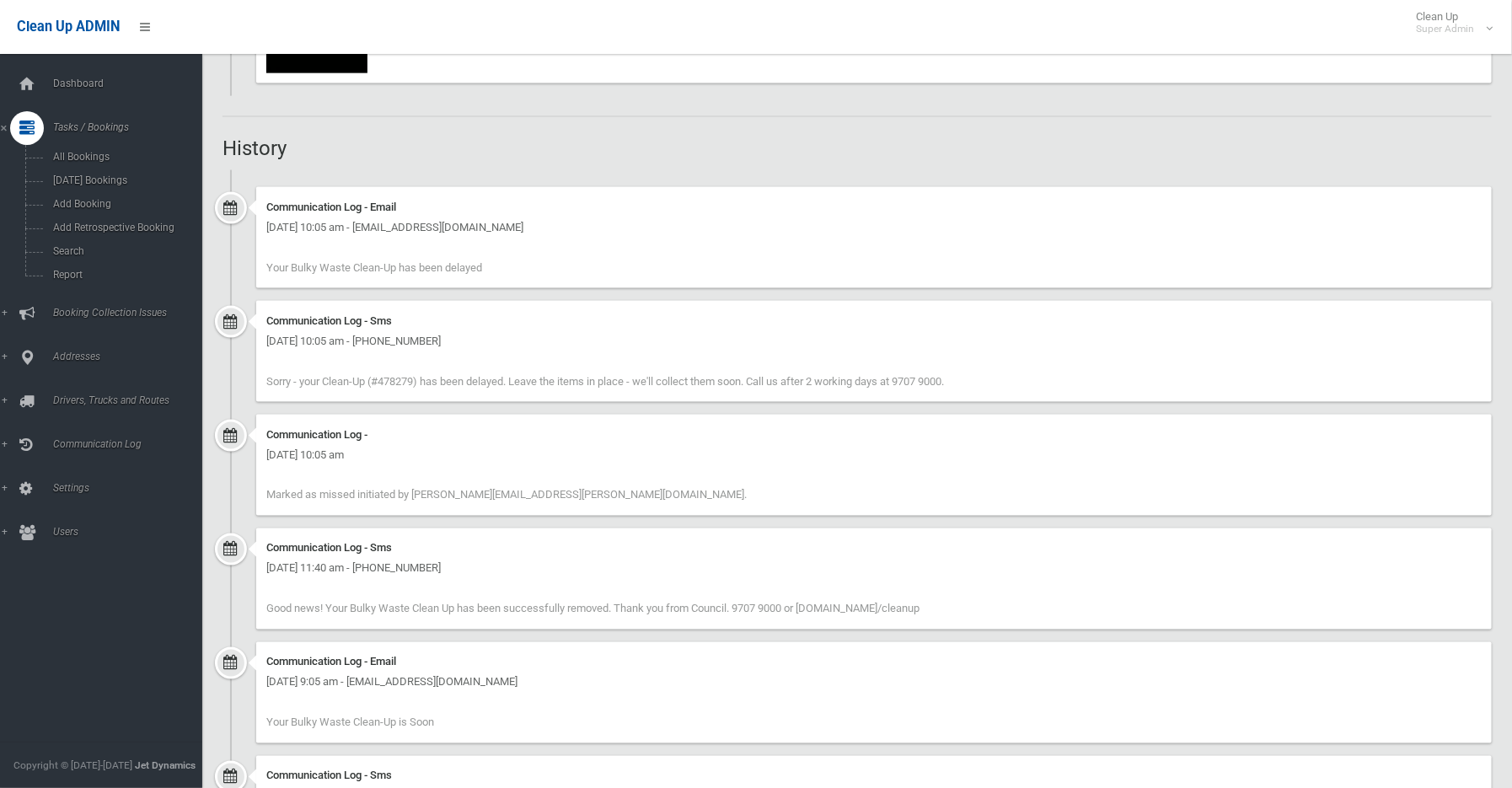
click at [295, 500] on span "Marked as missed initiated by Michelle.witt@cbcity.nsw.gov.au." at bounding box center [506, 495] width 480 height 12
click at [264, 480] on div "Communication Log - Thursday 21st August 2025 - 10:05 am Marked as missed initi…" at bounding box center [874, 465] width 1236 height 101
click at [264, 485] on div "Communication Log - Thursday 21st August 2025 - 10:05 am Marked as missed initi…" at bounding box center [874, 465] width 1236 height 101
drag, startPoint x: 264, startPoint y: 485, endPoint x: 638, endPoint y: 528, distance: 376.5
click at [638, 528] on ul "Communication Log - Email Thursday 21st August 2025 - 10:05 am - kerriannspanko…" at bounding box center [857, 634] width 1269 height 927
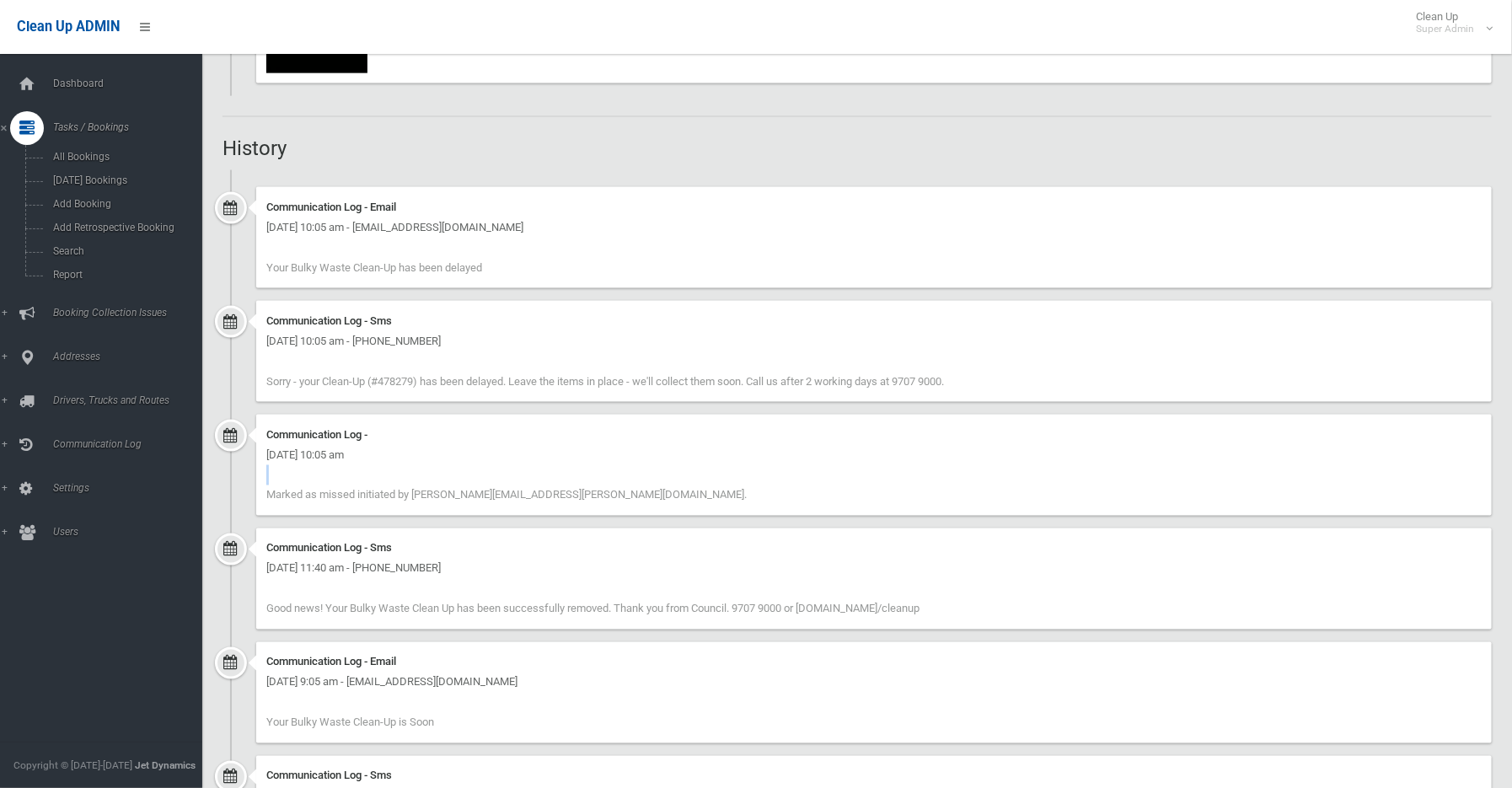
click at [616, 499] on div "Communication Log - Thursday 21st August 2025 - 10:05 am Marked as missed initi…" at bounding box center [874, 465] width 1236 height 101
drag, startPoint x: 426, startPoint y: 482, endPoint x: 588, endPoint y: 507, distance: 163.9
click at [588, 507] on div "Communication Log - Thursday 21st August 2025 - 10:05 am Marked as missed initi…" at bounding box center [874, 465] width 1236 height 101
click at [280, 386] on span "Sorry - your Clean-Up (#478279) has been delayed. Leave the items in place - we…" at bounding box center [604, 381] width 677 height 12
drag, startPoint x: 268, startPoint y: 384, endPoint x: 492, endPoint y: 541, distance: 273.5
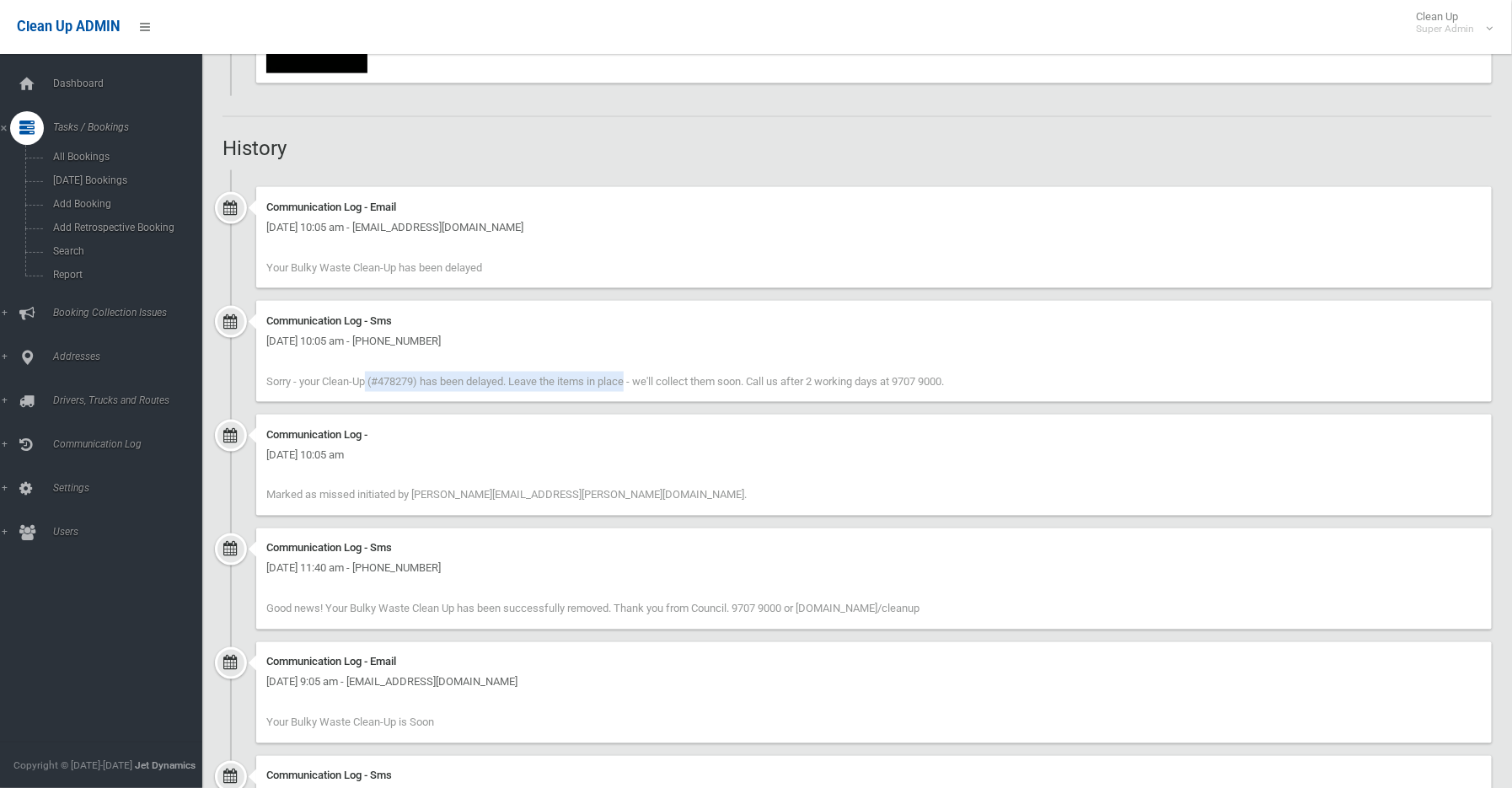
click at [537, 392] on div "Communication Log - Sms Thursday 21st August 2025 - 10:05 am - +61410528517 Sor…" at bounding box center [874, 351] width 1236 height 101
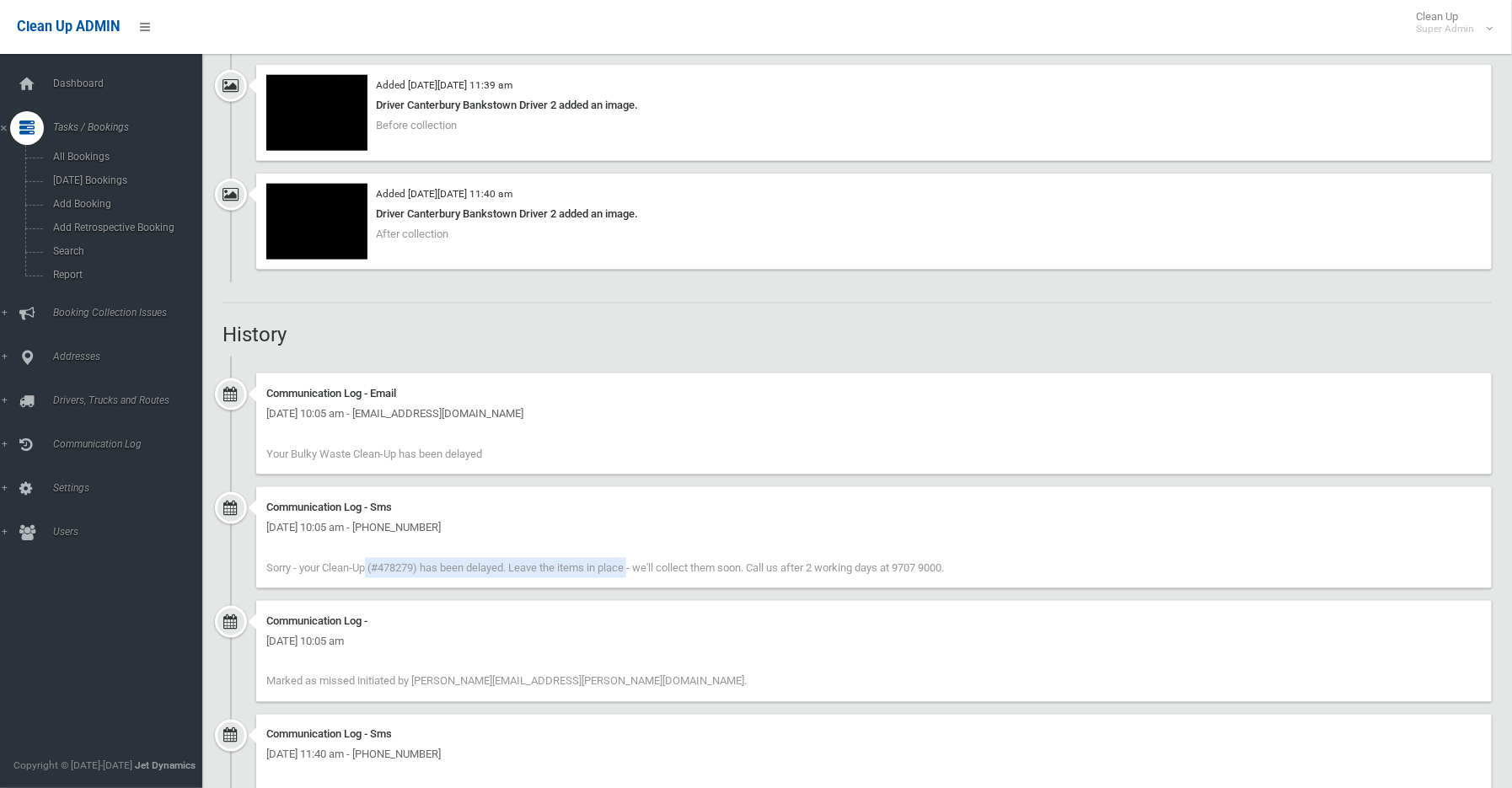
scroll to position [1030, 0]
click at [347, 559] on div "Communication Log - Sms Thursday 21st August 2025 - 10:05 am - +61410528517 Sor…" at bounding box center [874, 538] width 1236 height 101
click at [296, 531] on div "Thursday 21st August 2025 - 10:05 am - +61410528517" at bounding box center [874, 528] width 1216 height 21
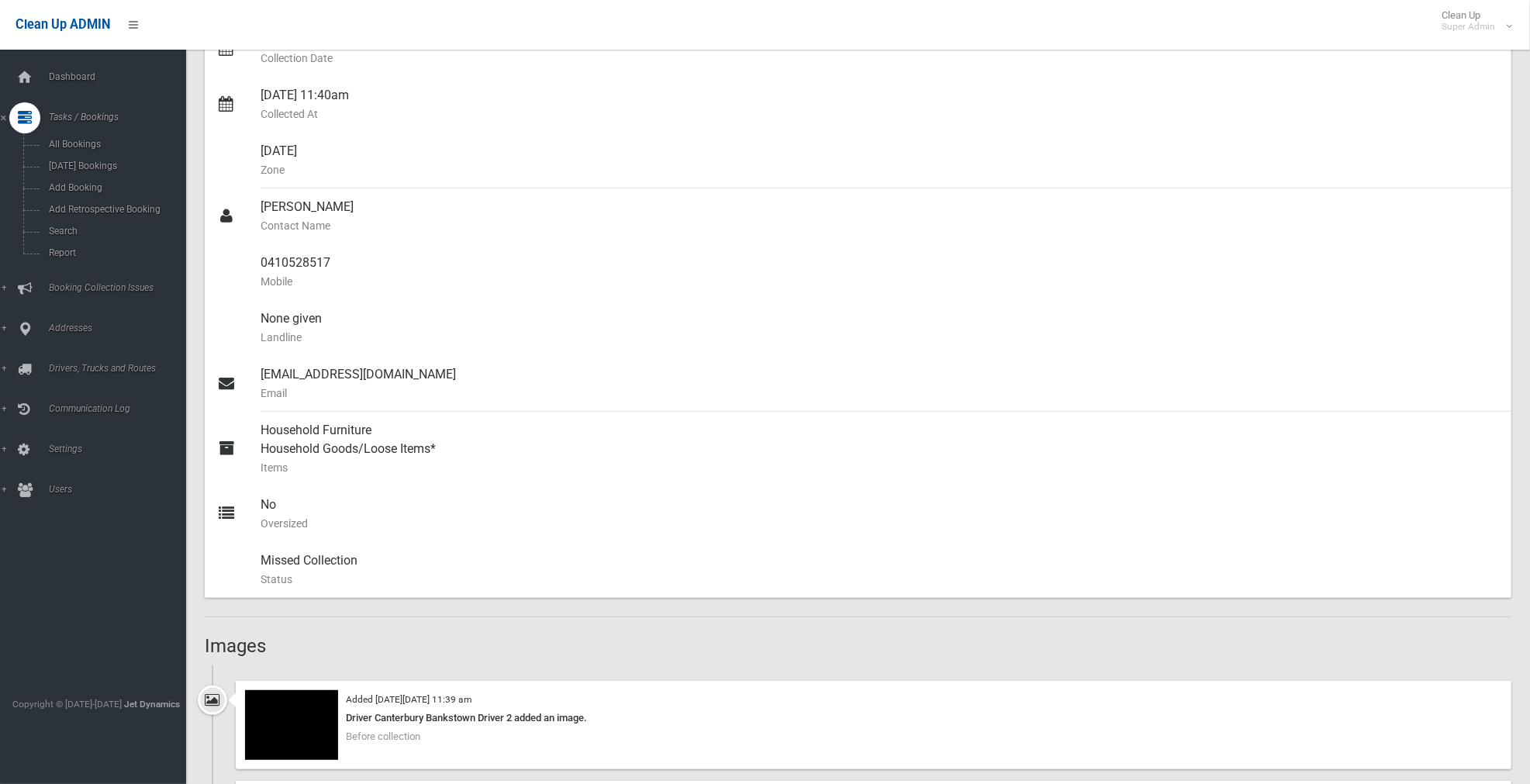
scroll to position [689, 0]
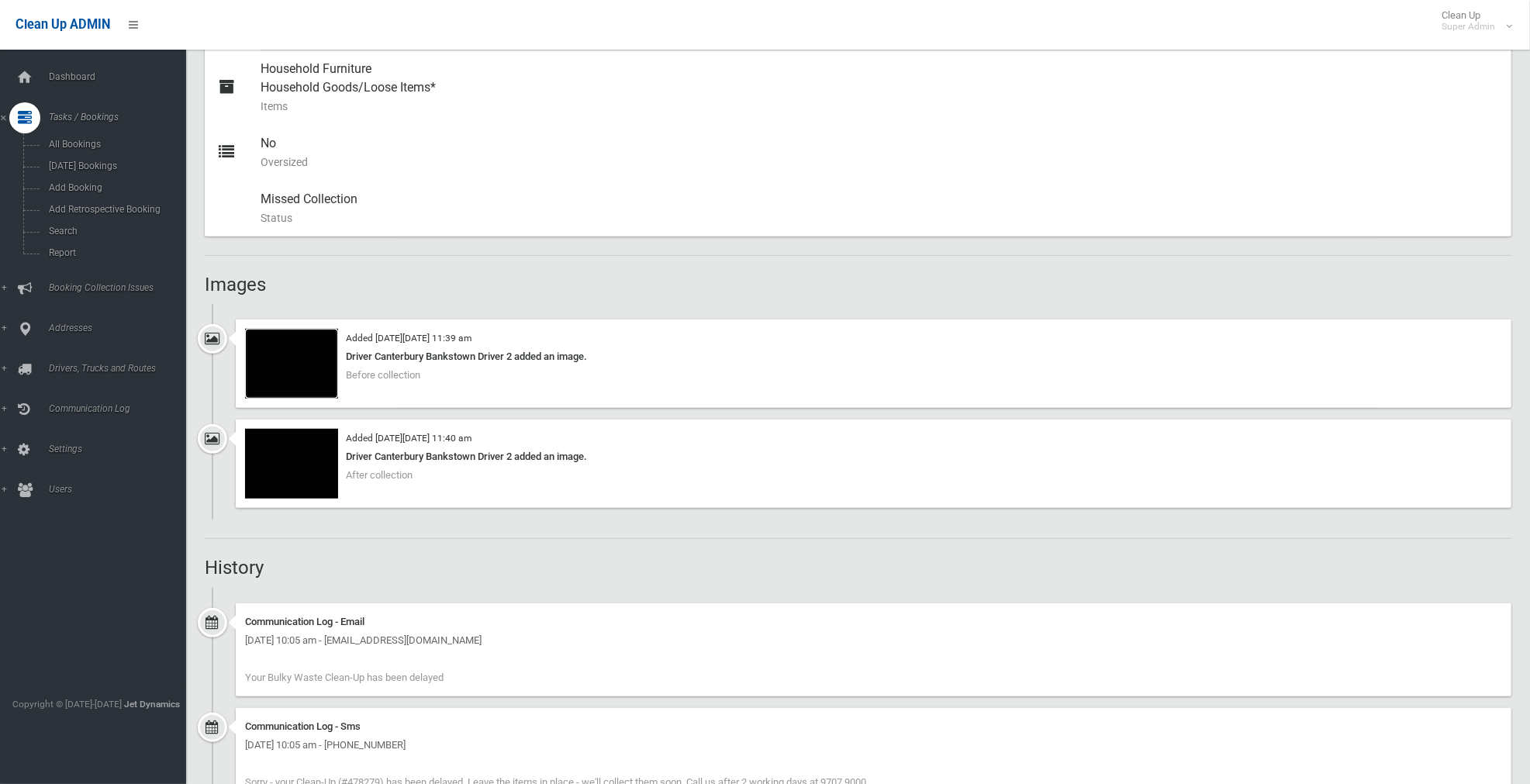
click at [304, 368] on img at bounding box center [291, 363] width 93 height 70
